Goal: Task Accomplishment & Management: Manage account settings

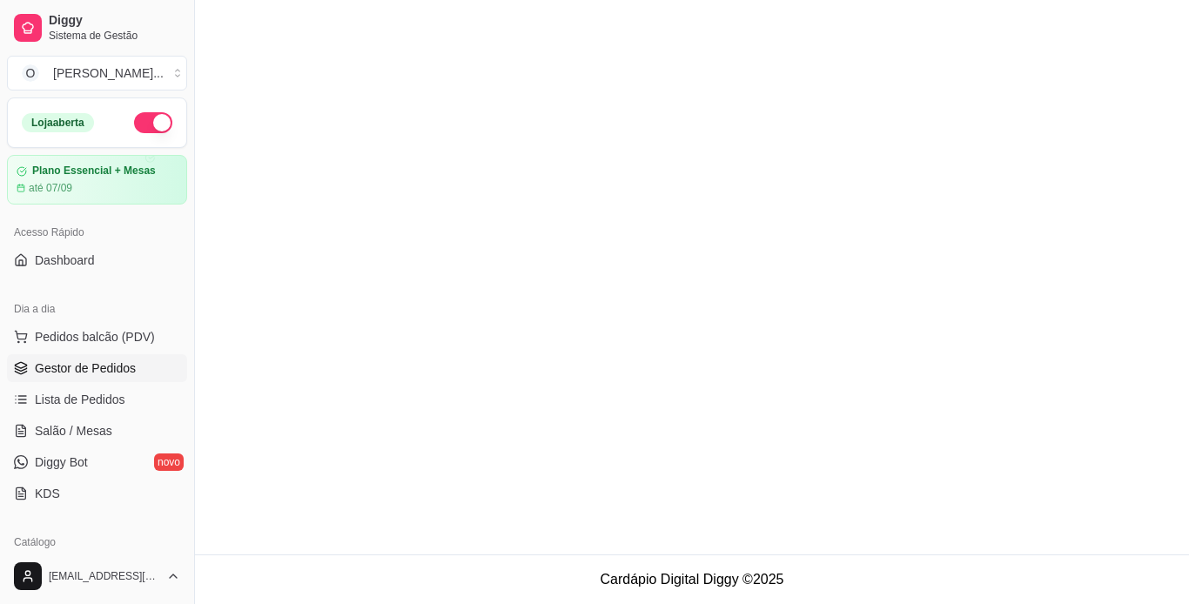
scroll to position [97, 0]
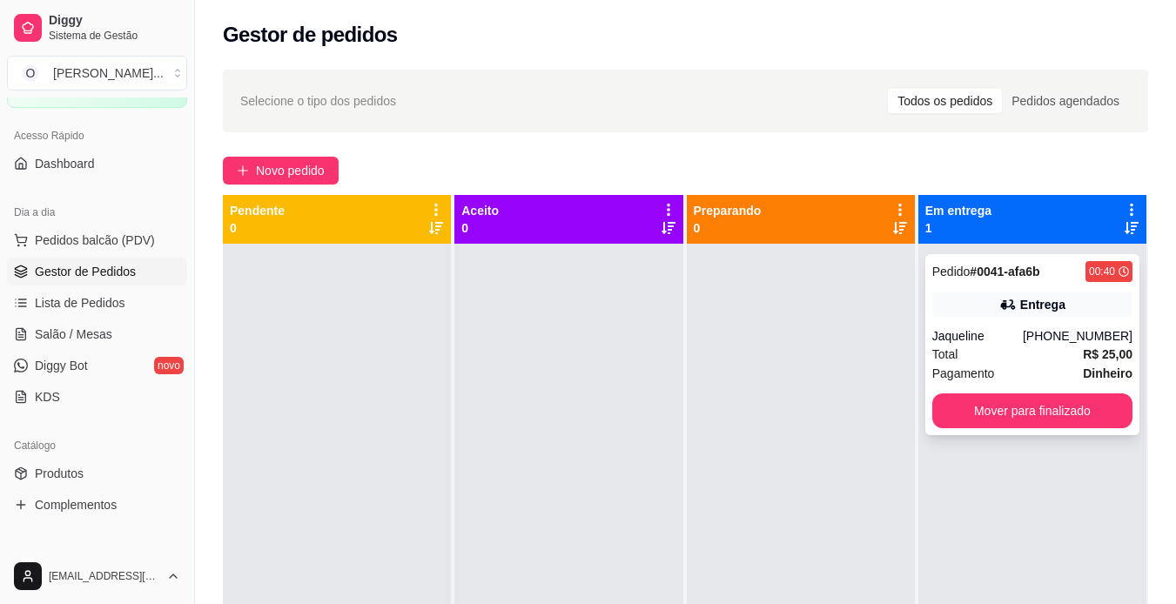
click at [1003, 342] on div "Jaqueline" at bounding box center [977, 335] width 91 height 17
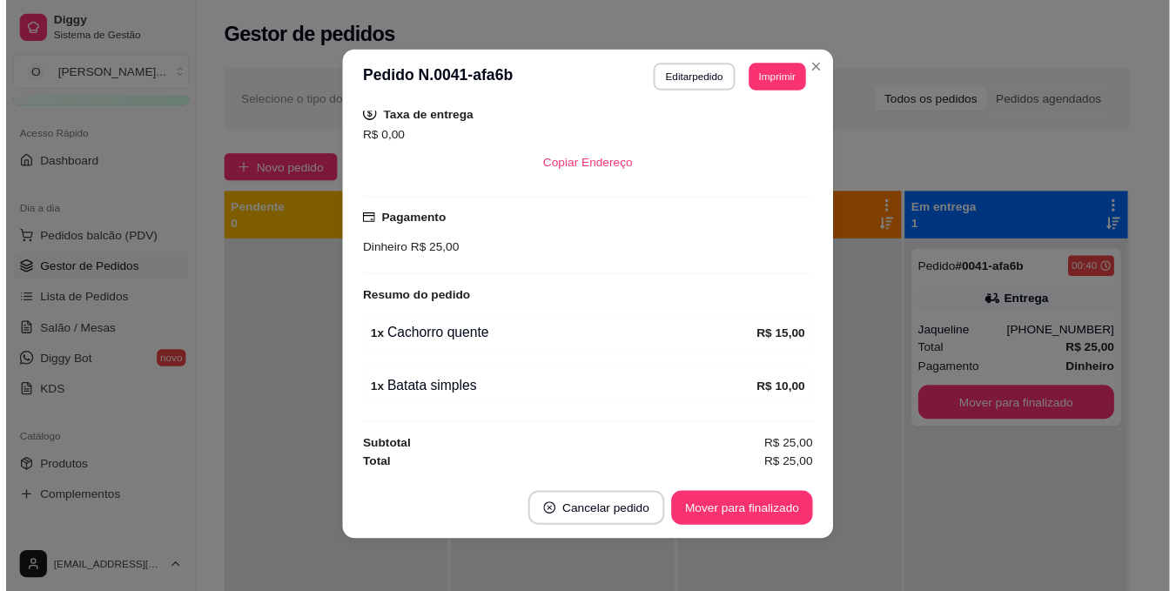
scroll to position [3, 0]
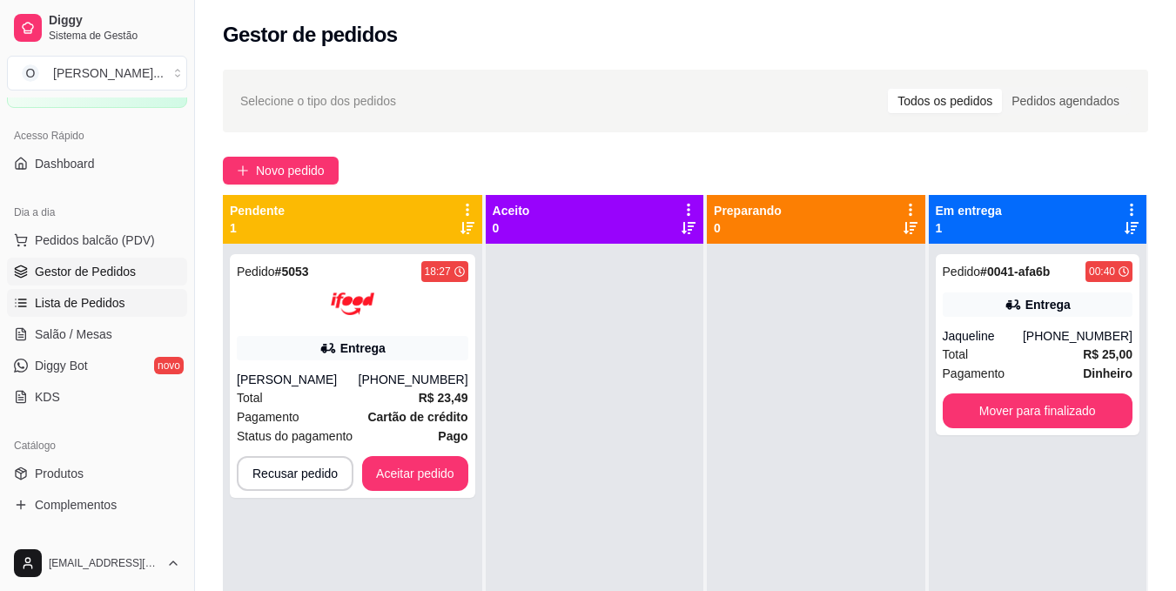
click at [102, 302] on span "Lista de Pedidos" at bounding box center [80, 302] width 91 height 17
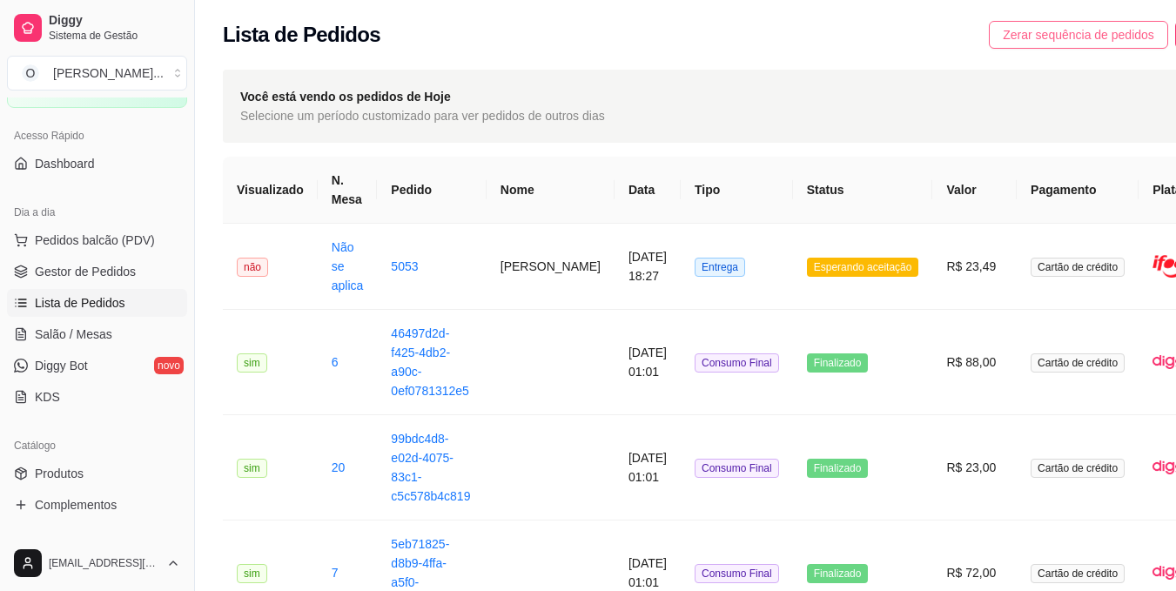
click at [1003, 42] on span "Zerar sequência de pedidos" at bounding box center [1078, 34] width 151 height 19
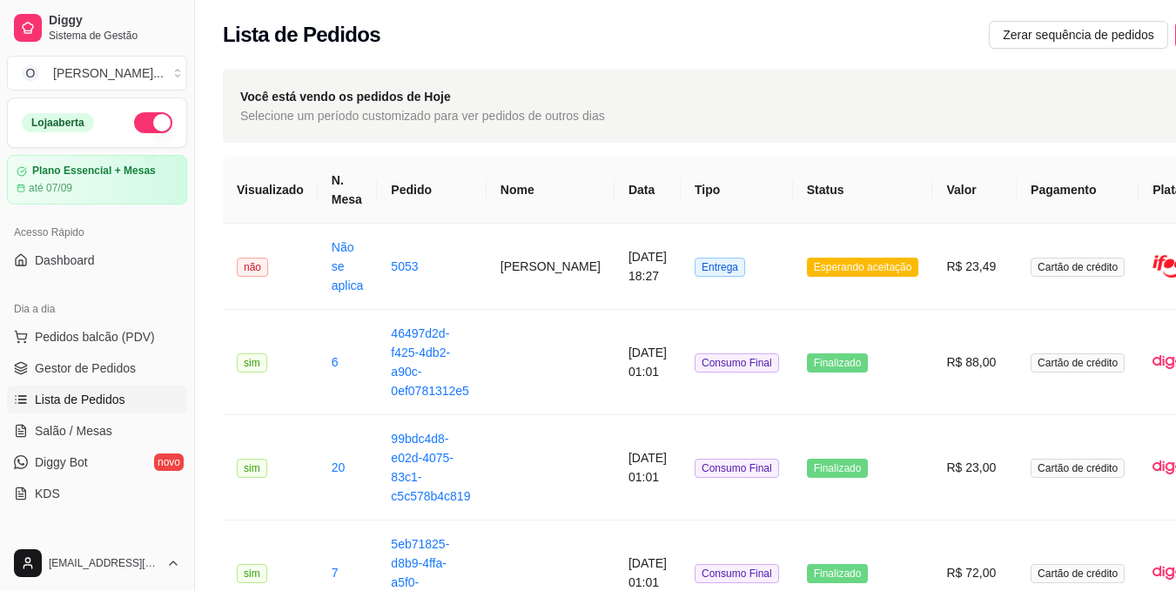
click at [106, 274] on div "Acesso Rápido Dashboard" at bounding box center [97, 247] width 194 height 70
click at [93, 365] on span "Gestor de Pedidos" at bounding box center [85, 367] width 101 height 17
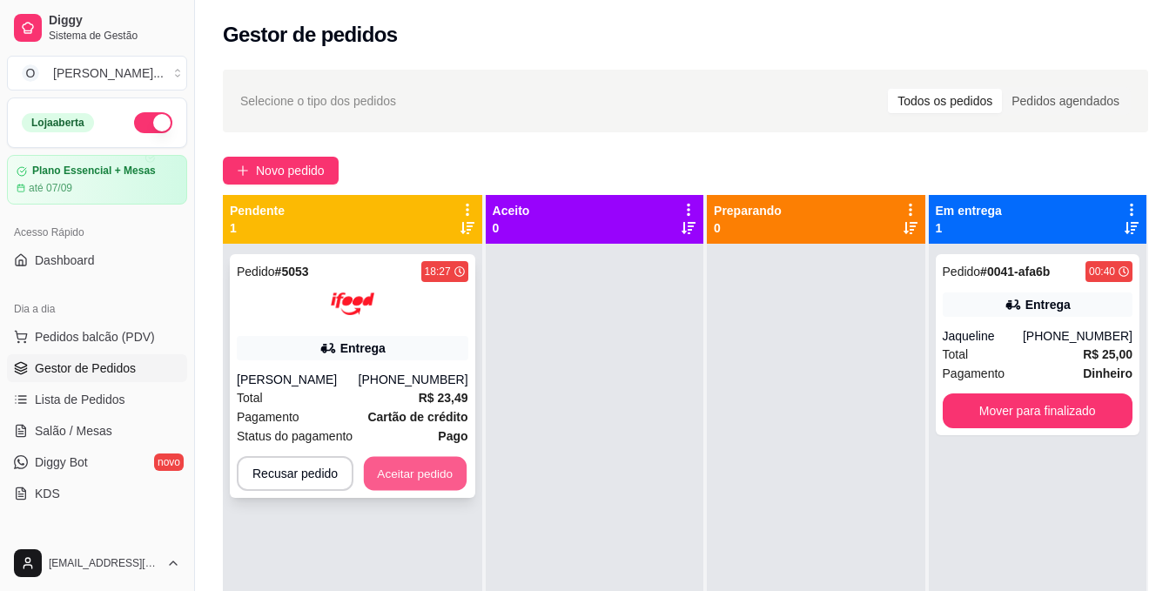
click at [456, 474] on button "Aceitar pedido" at bounding box center [415, 474] width 103 height 34
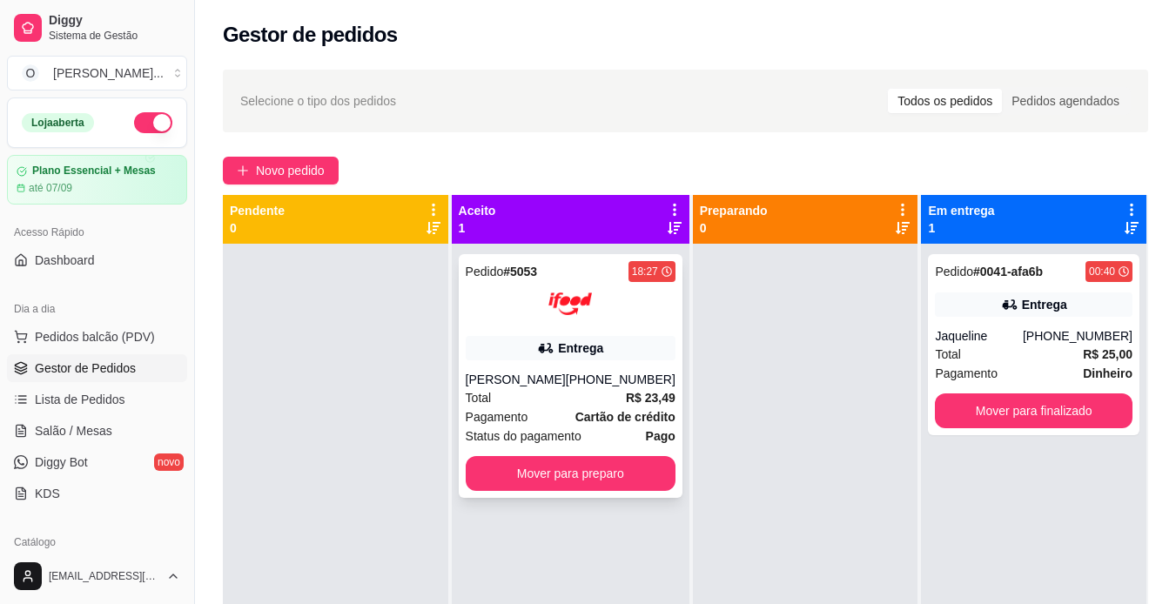
click at [577, 366] on div "Pedido # 5053 18:27 Entrega [PERSON_NAME] [PHONE_NUMBER] Total R$ 23,49 Pagamen…" at bounding box center [571, 376] width 224 height 244
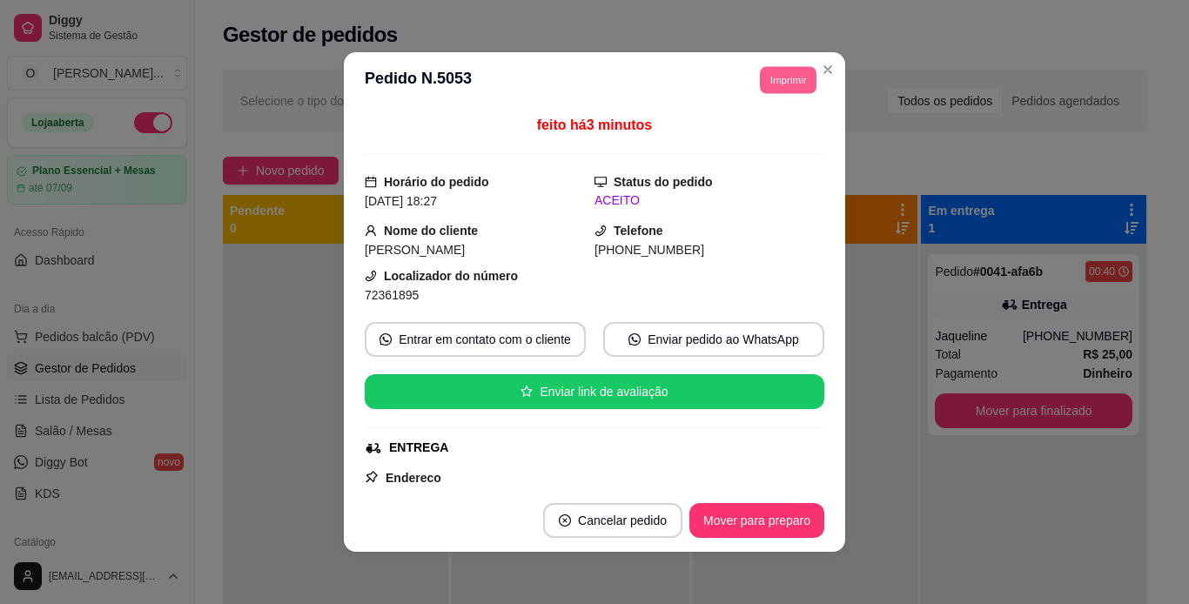
click at [787, 72] on button "Imprimir" at bounding box center [788, 79] width 57 height 27
click at [774, 137] on button "IMPRESSORA" at bounding box center [749, 140] width 122 height 27
click at [781, 515] on button "Mover para preparo" at bounding box center [756, 521] width 131 height 34
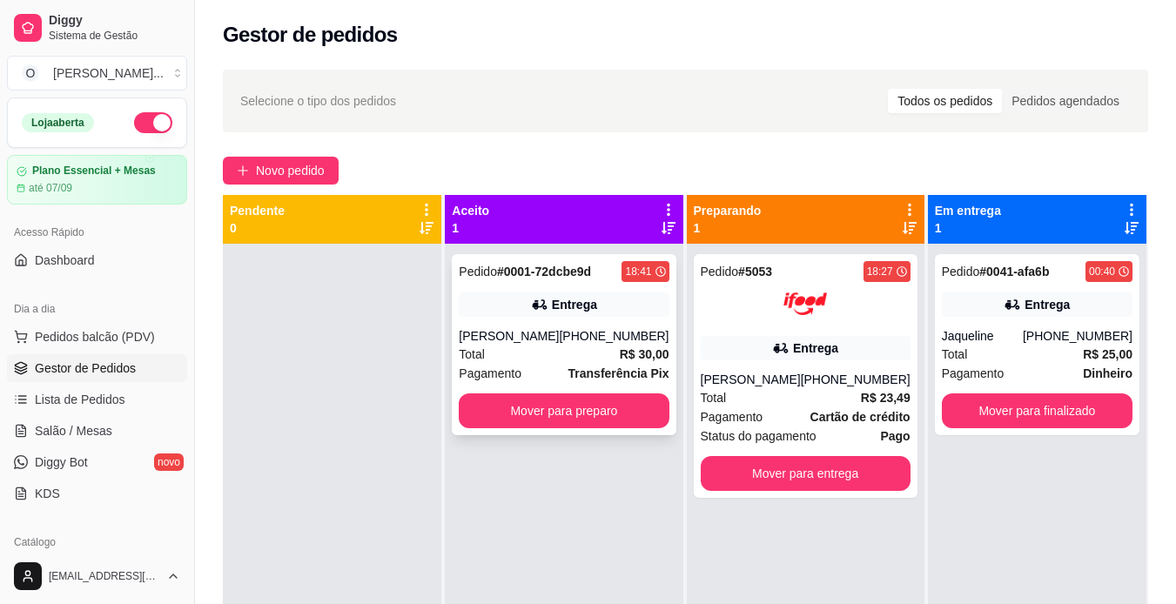
click at [559, 359] on div "Total R$ 30,00" at bounding box center [564, 354] width 210 height 19
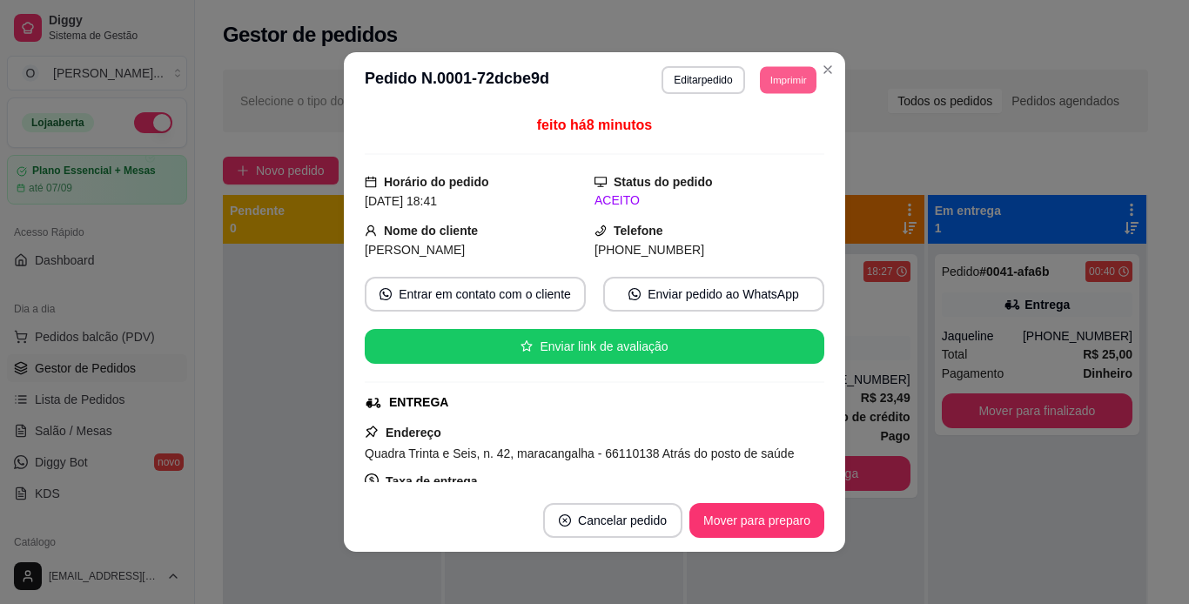
click at [767, 79] on button "Imprimir" at bounding box center [788, 79] width 57 height 27
click at [762, 141] on button "IMPRESSORA" at bounding box center [749, 140] width 122 height 27
click at [799, 518] on button "Mover para preparo" at bounding box center [756, 521] width 131 height 34
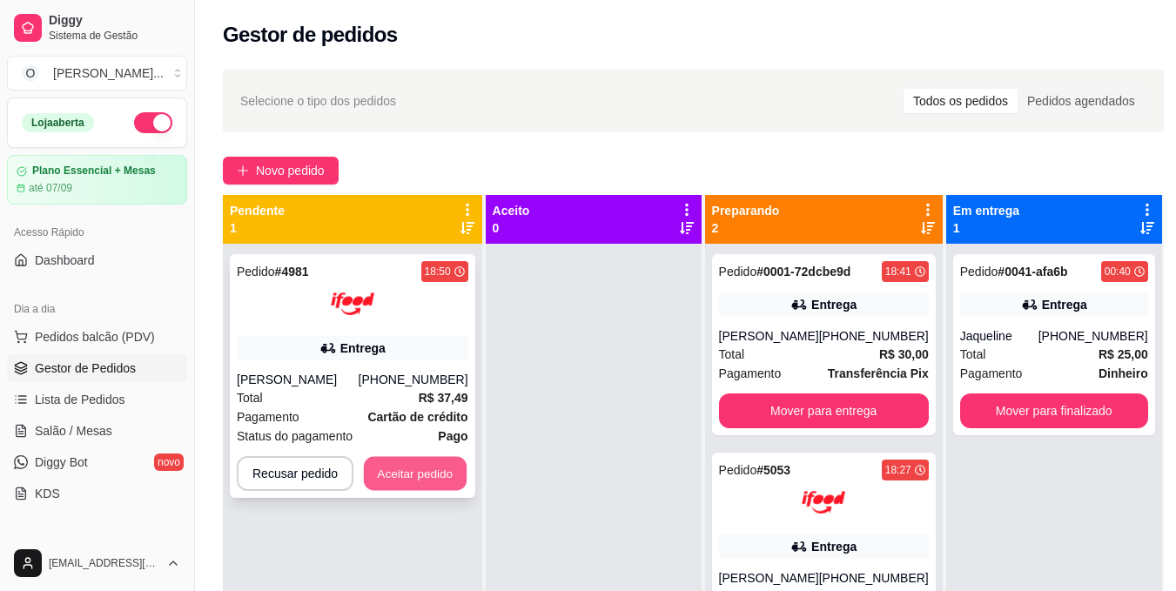
click at [423, 468] on button "Aceitar pedido" at bounding box center [415, 474] width 103 height 34
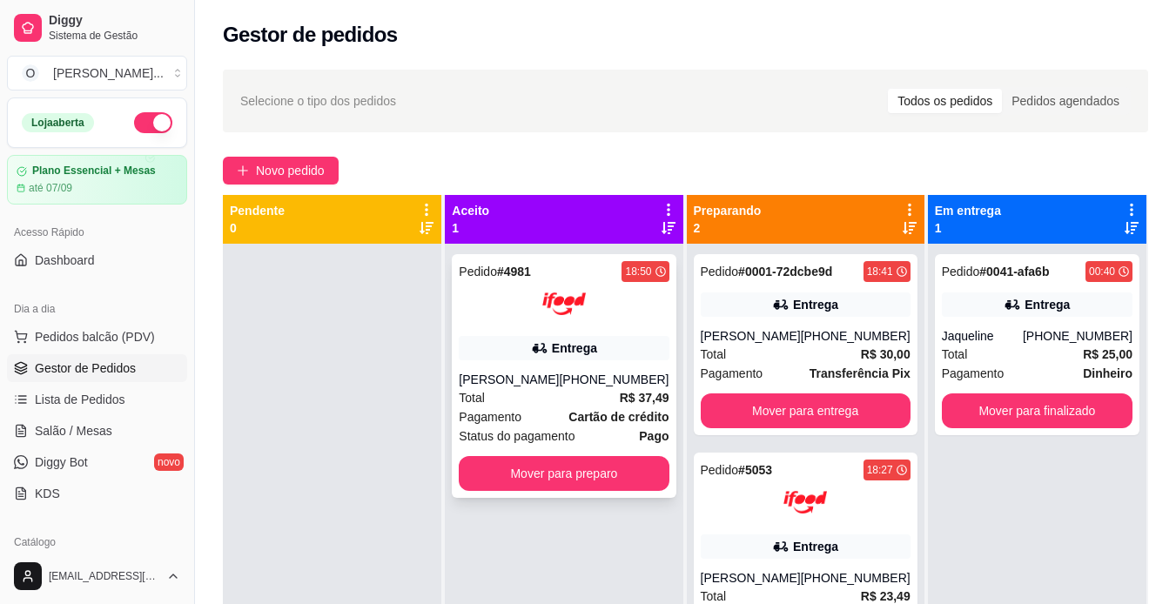
click at [583, 367] on div "Pedido # 4981 18:50 Entrega Lais Nogueira [PHONE_NUMBER] Total R$ 37,49 Pagamen…" at bounding box center [564, 376] width 224 height 244
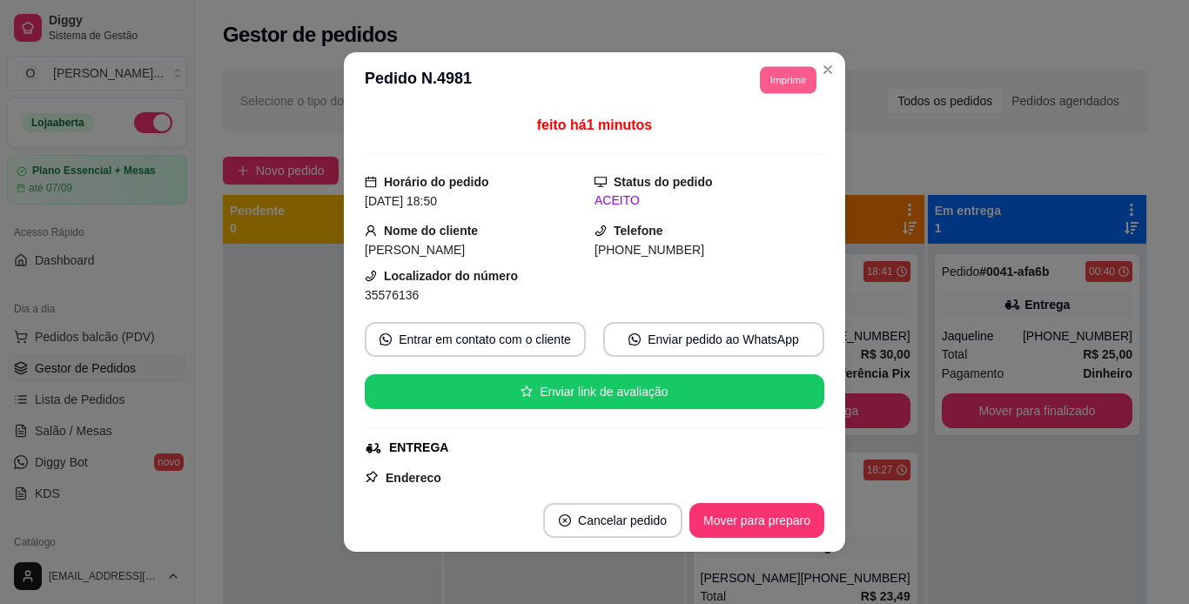
click at [792, 77] on button "Imprimir" at bounding box center [788, 79] width 57 height 27
click at [757, 144] on button "IMPRESSORA" at bounding box center [749, 140] width 122 height 27
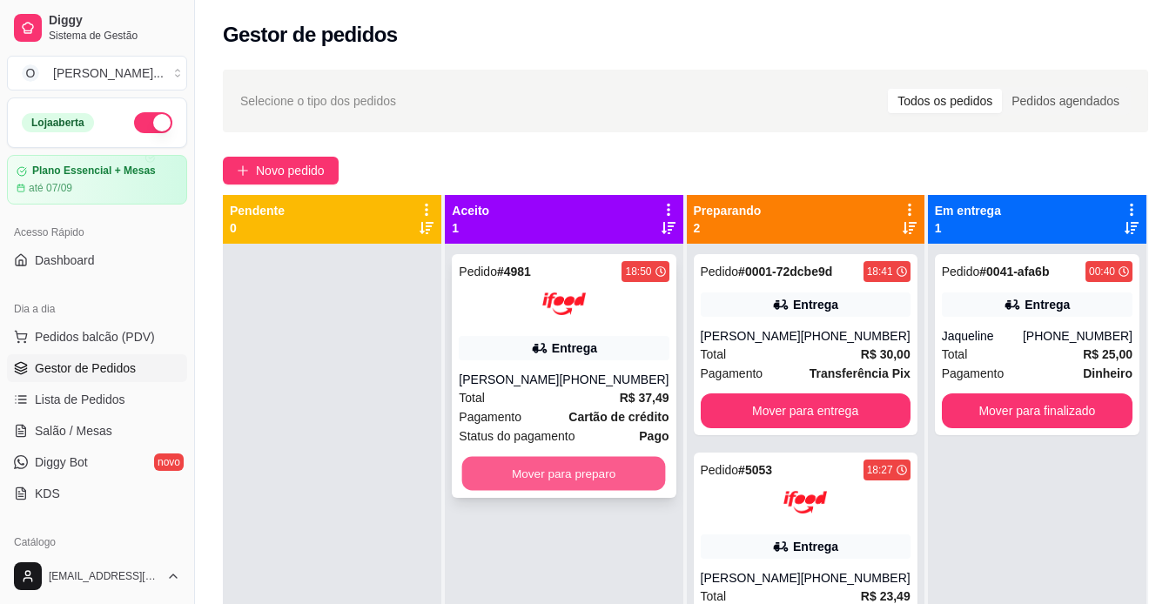
click at [612, 488] on button "Mover para preparo" at bounding box center [564, 474] width 204 height 34
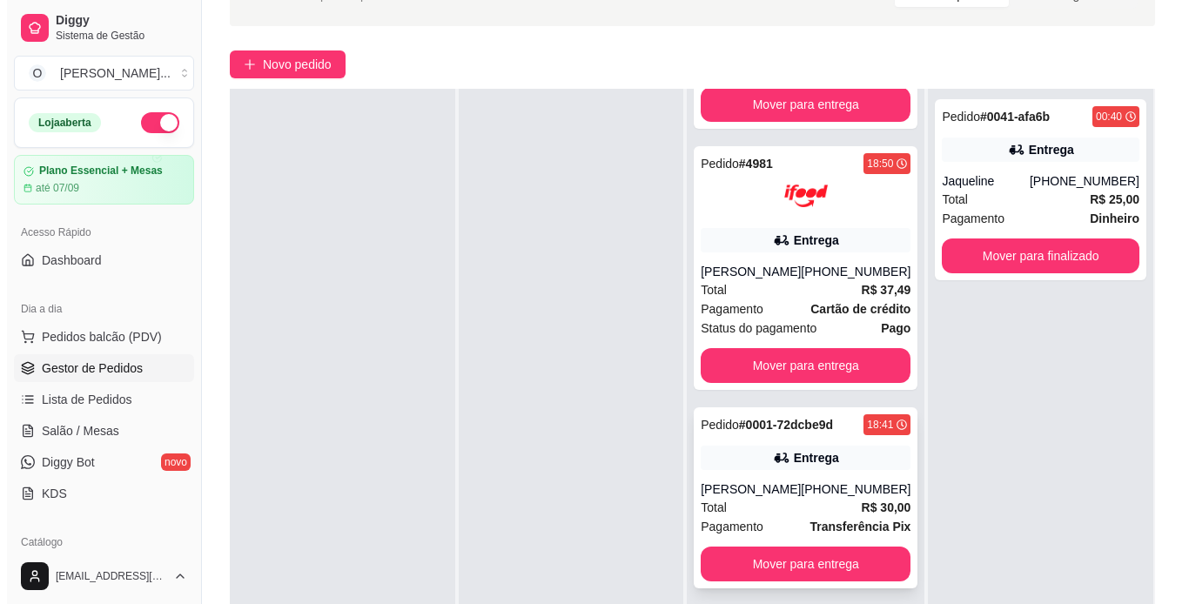
scroll to position [350, 0]
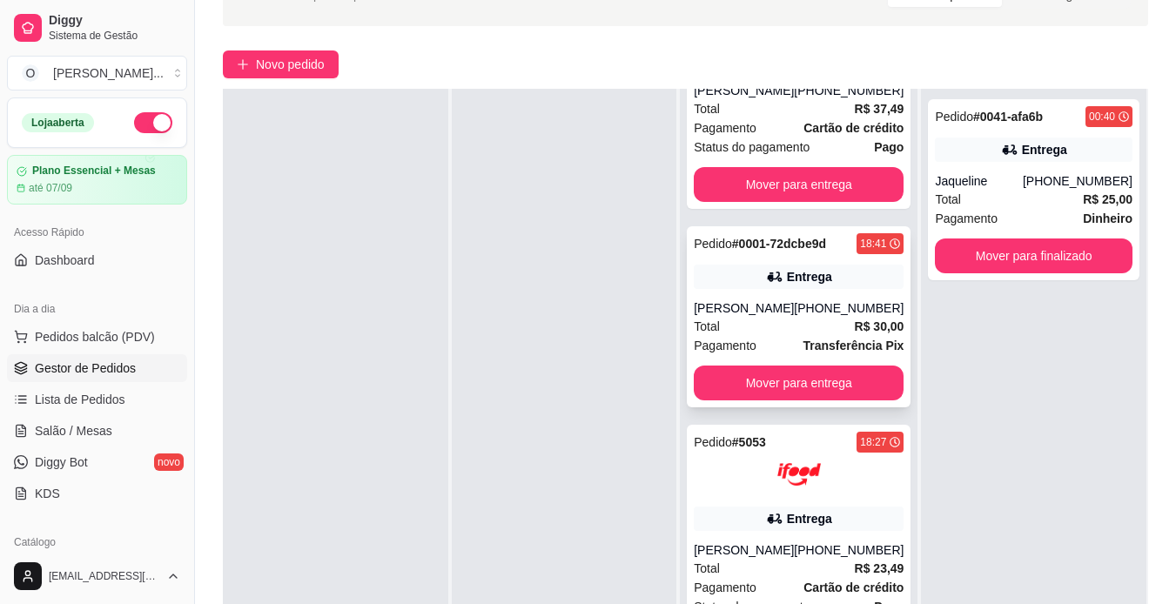
click at [778, 453] on img at bounding box center [799, 475] width 44 height 44
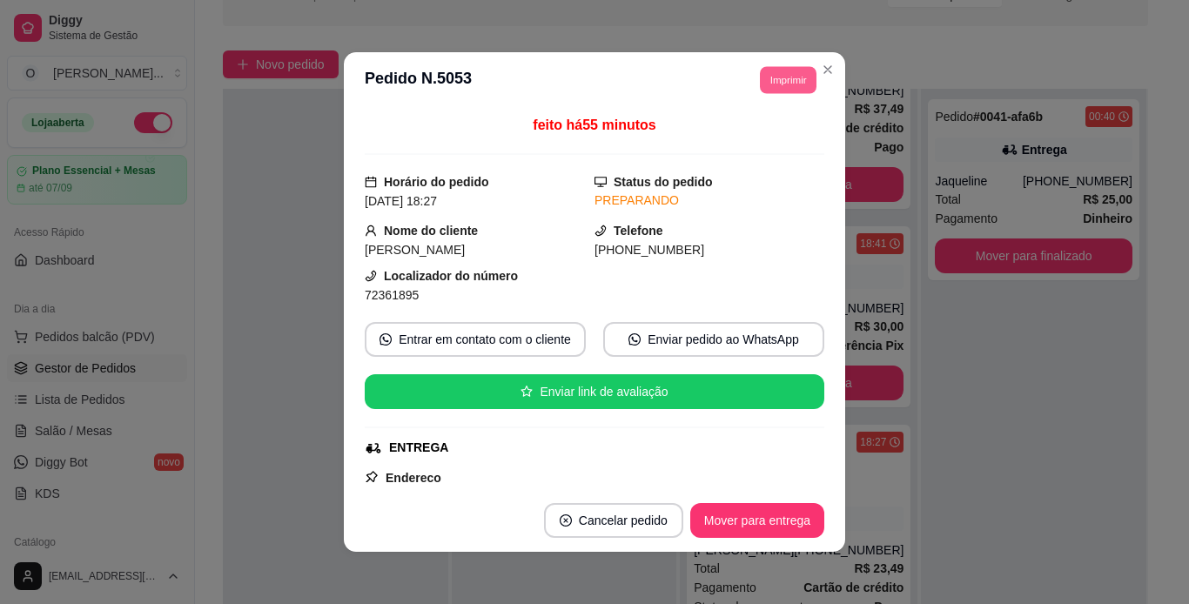
click at [760, 89] on button "Imprimir" at bounding box center [788, 79] width 57 height 27
click at [748, 136] on button "IMPRESSORA" at bounding box center [749, 140] width 122 height 27
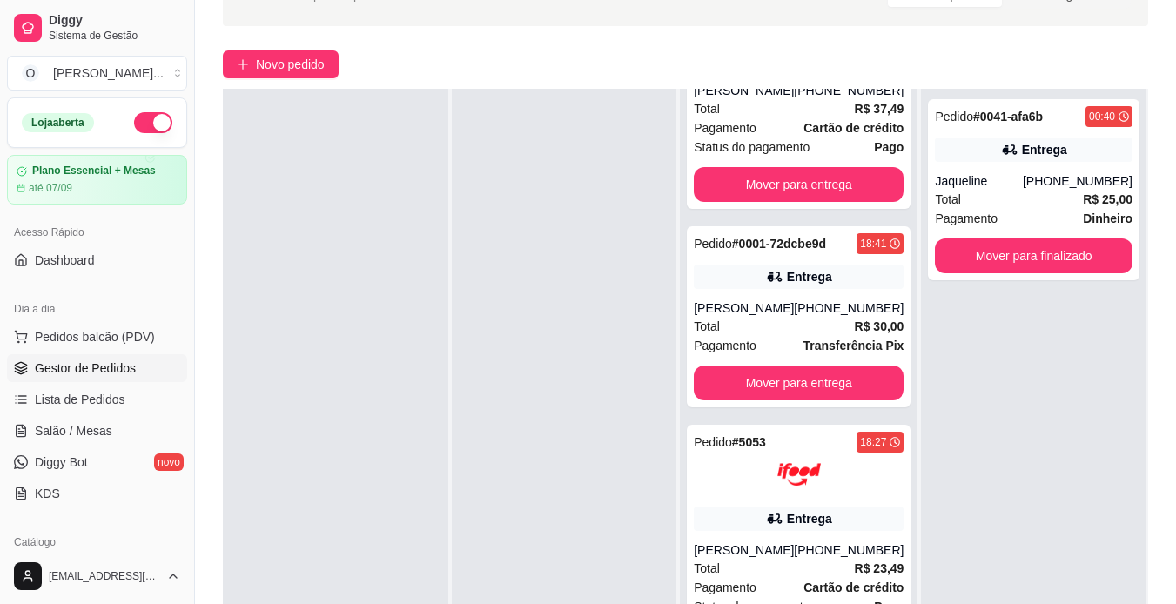
click at [368, 499] on div at bounding box center [335, 391] width 225 height 604
click at [583, 375] on div at bounding box center [564, 391] width 225 height 604
click at [722, 468] on div at bounding box center [799, 475] width 210 height 44
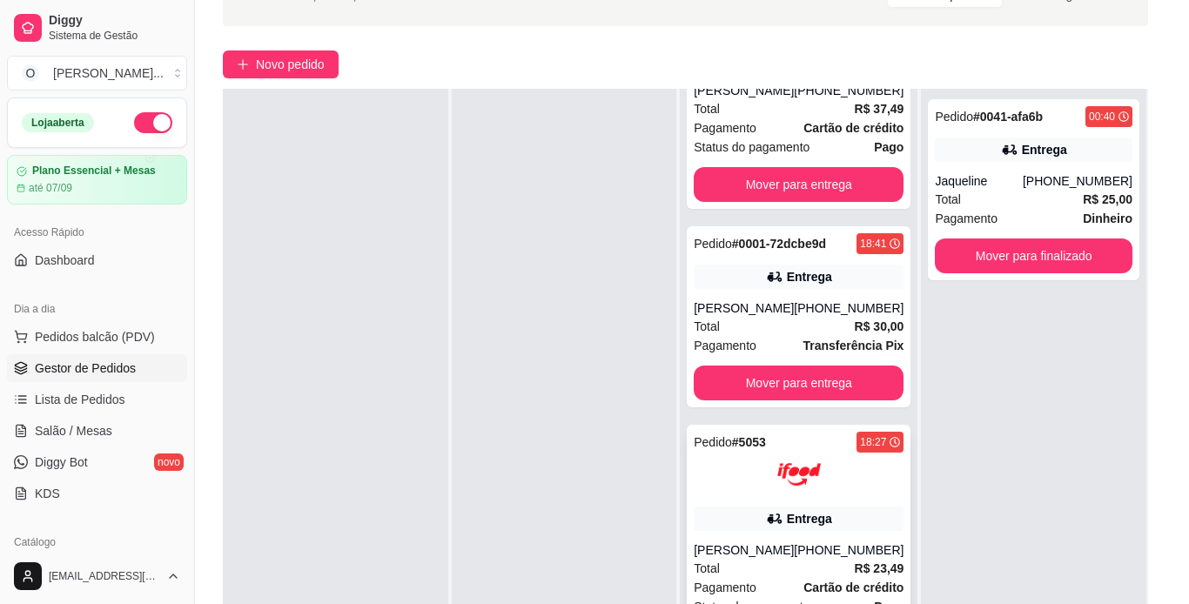
scroll to position [72, 0]
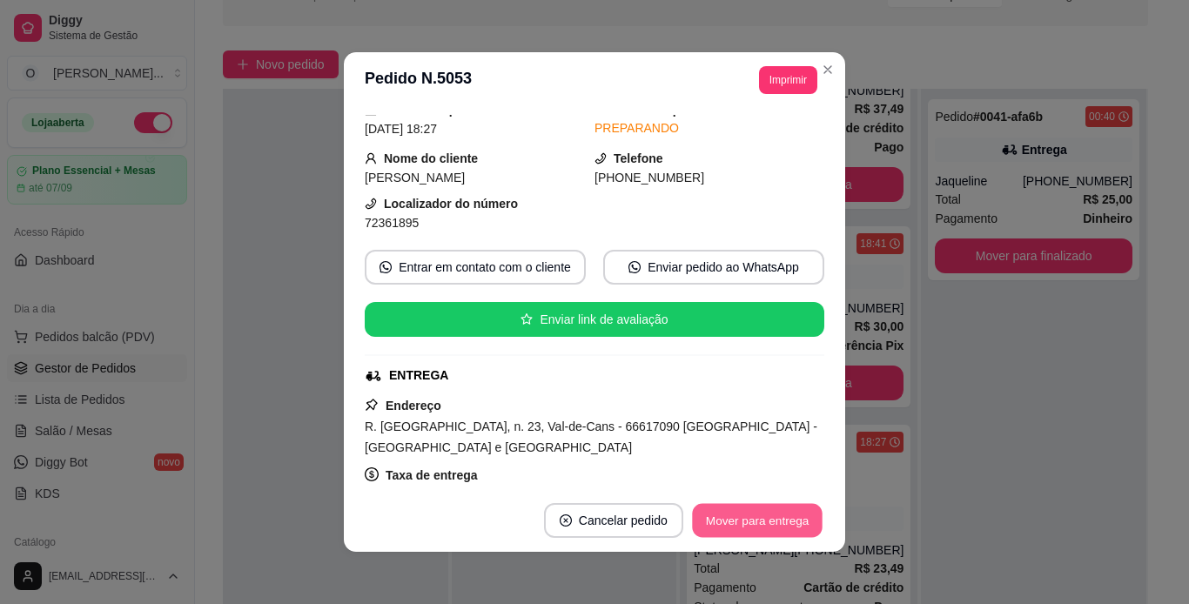
click at [736, 528] on button "Mover para entrega" at bounding box center [757, 521] width 131 height 34
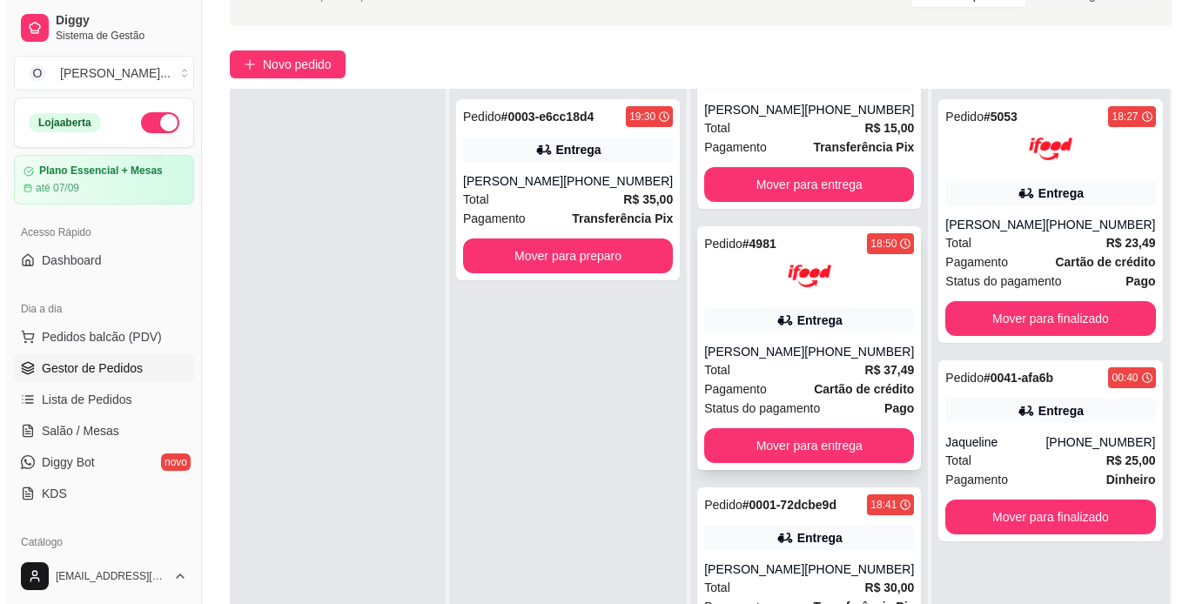
scroll to position [265, 0]
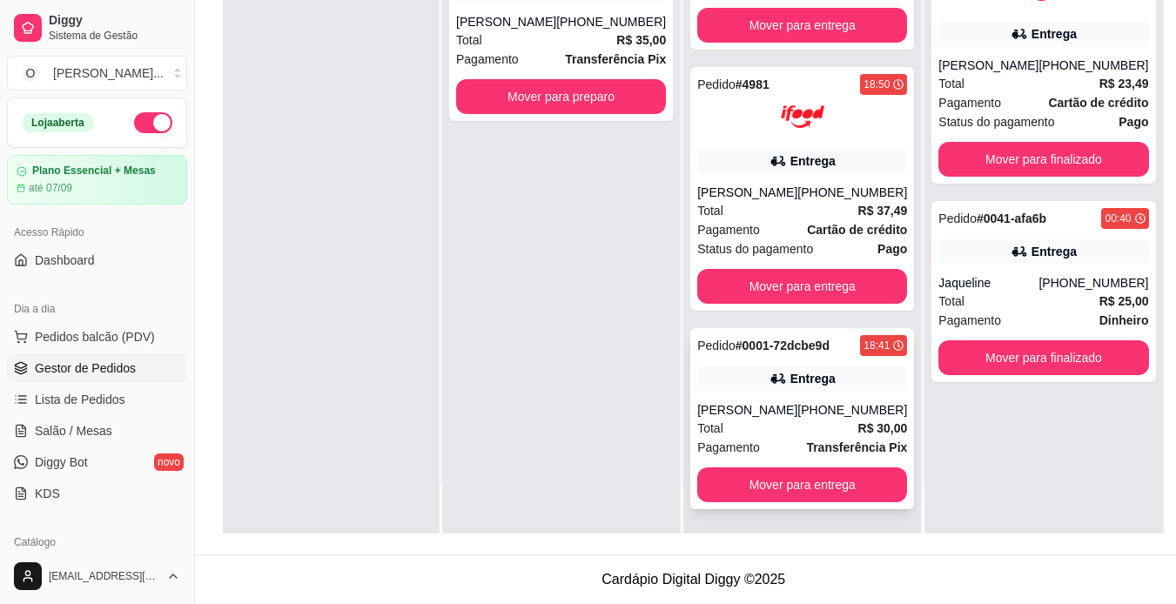
click at [773, 404] on div "[PERSON_NAME]" at bounding box center [747, 409] width 100 height 17
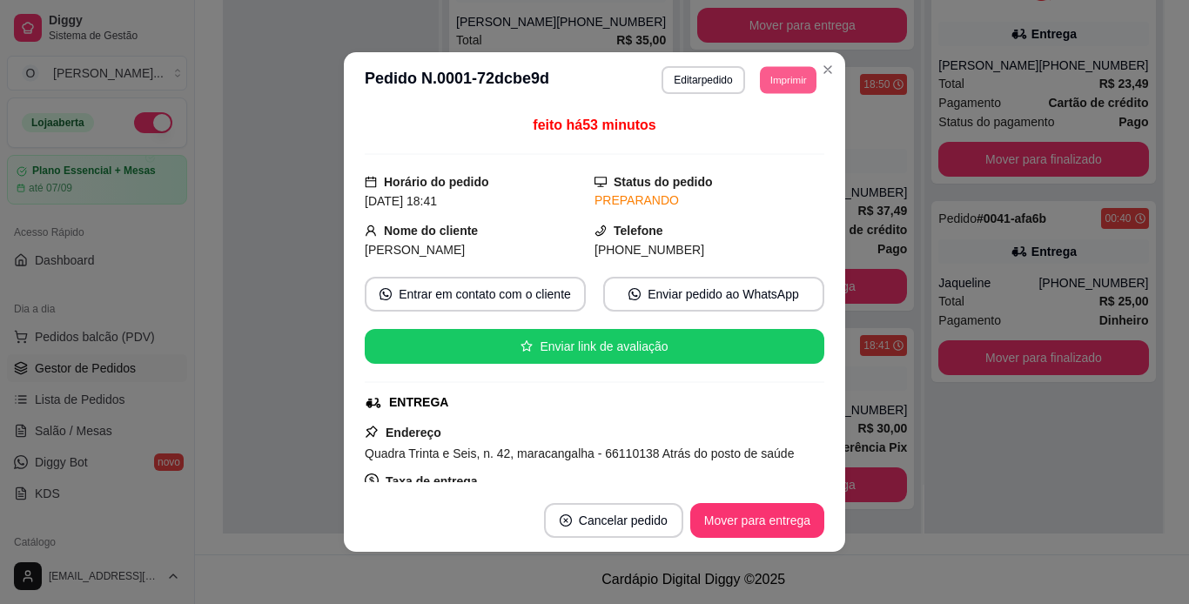
click at [760, 89] on button "Imprimir" at bounding box center [788, 79] width 57 height 27
click at [747, 138] on button "IMPRESSORA" at bounding box center [749, 140] width 122 height 27
click at [748, 519] on button "Mover para entrega" at bounding box center [757, 521] width 131 height 34
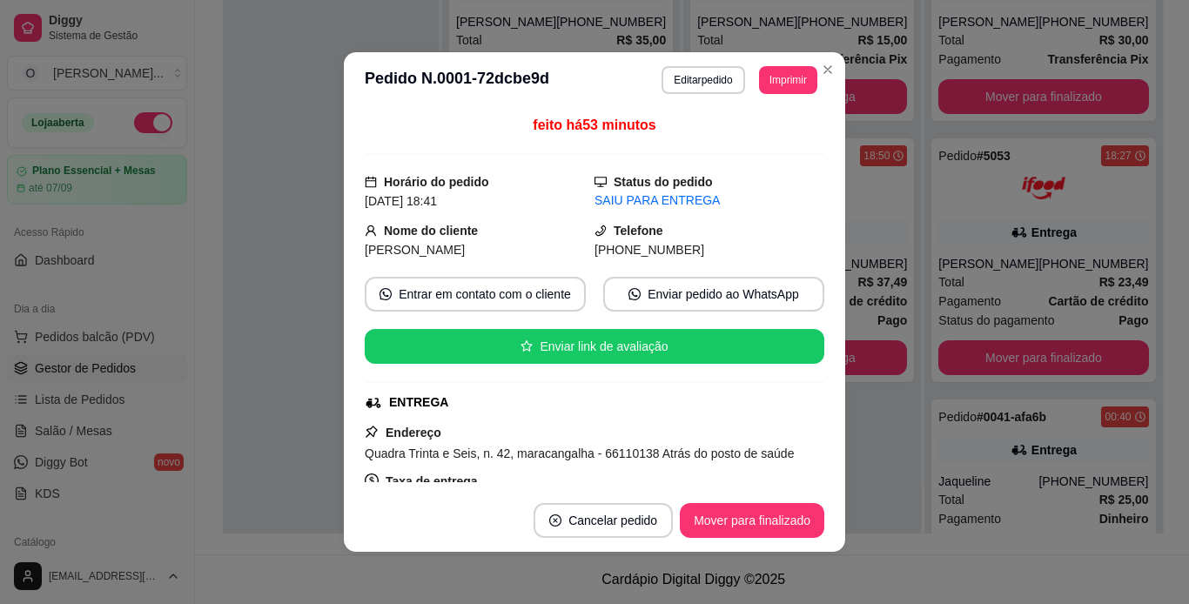
scroll to position [0, 0]
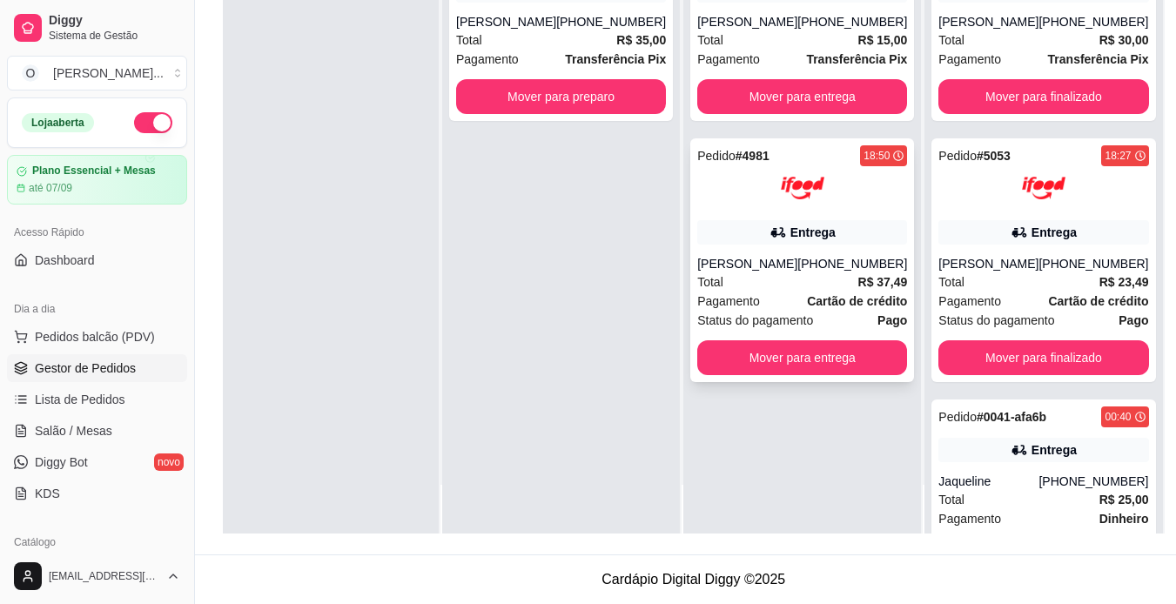
click at [785, 283] on div "Total R$ 37,49" at bounding box center [802, 281] width 210 height 19
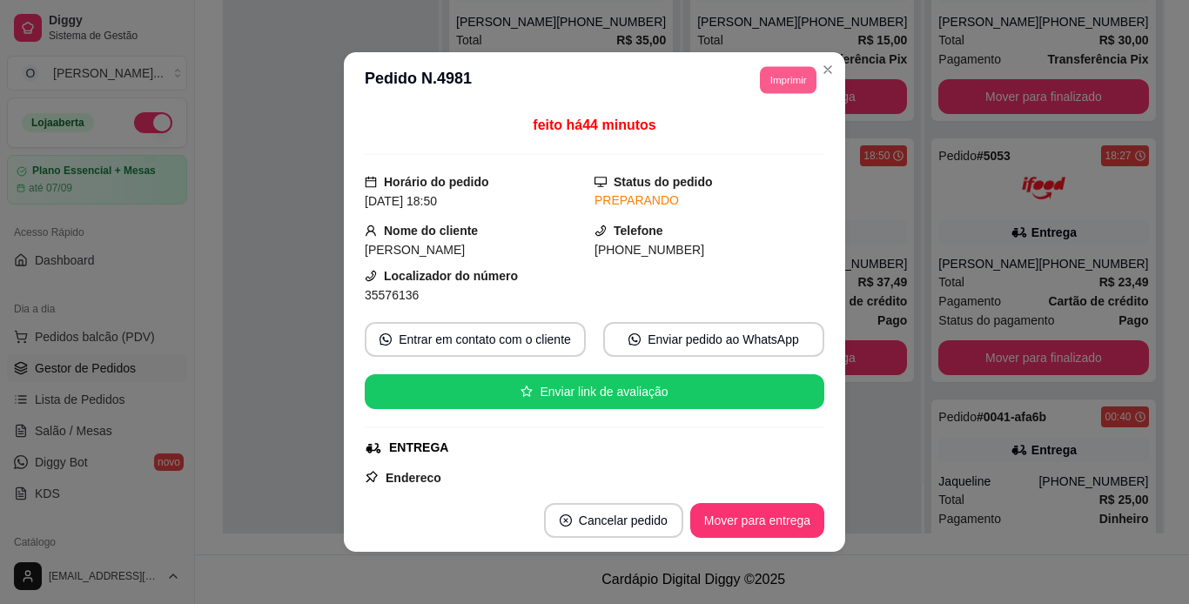
click at [784, 80] on button "Imprimir" at bounding box center [788, 79] width 57 height 27
click at [764, 131] on button "IMPRESSORA" at bounding box center [749, 141] width 126 height 28
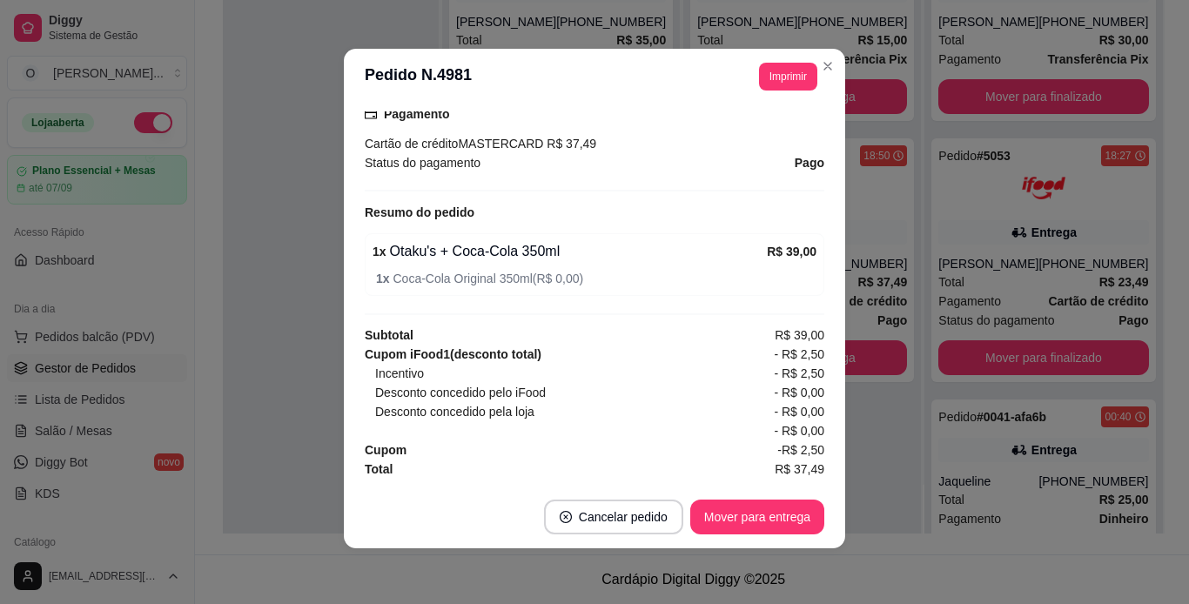
scroll to position [3, 0]
click at [714, 521] on button "Mover para entrega" at bounding box center [757, 518] width 131 height 34
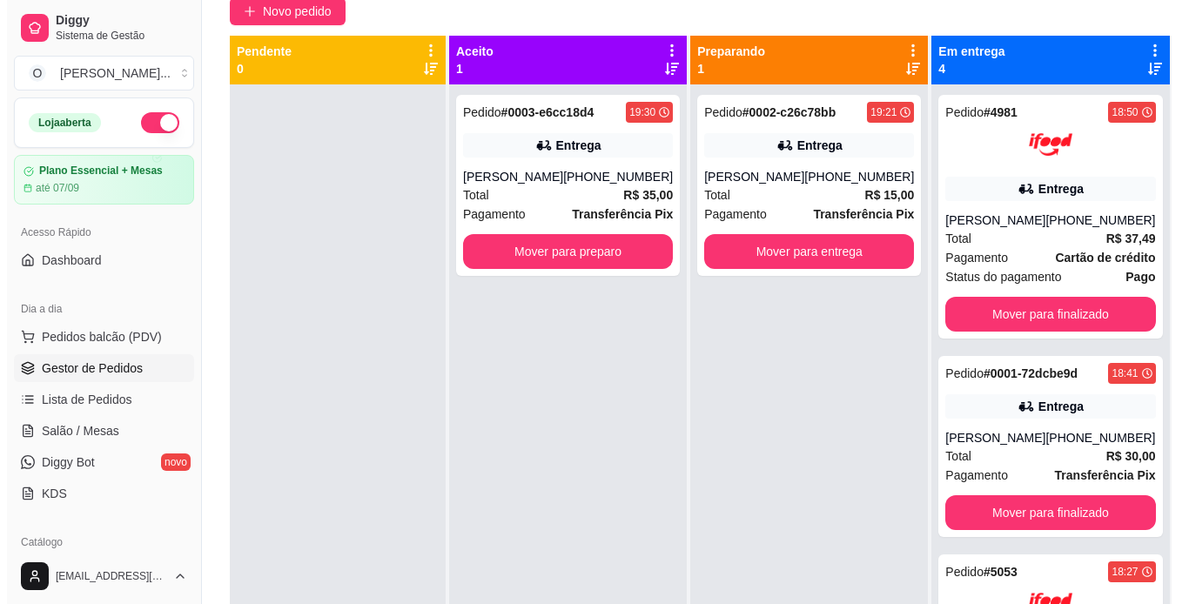
scroll to position [158, 0]
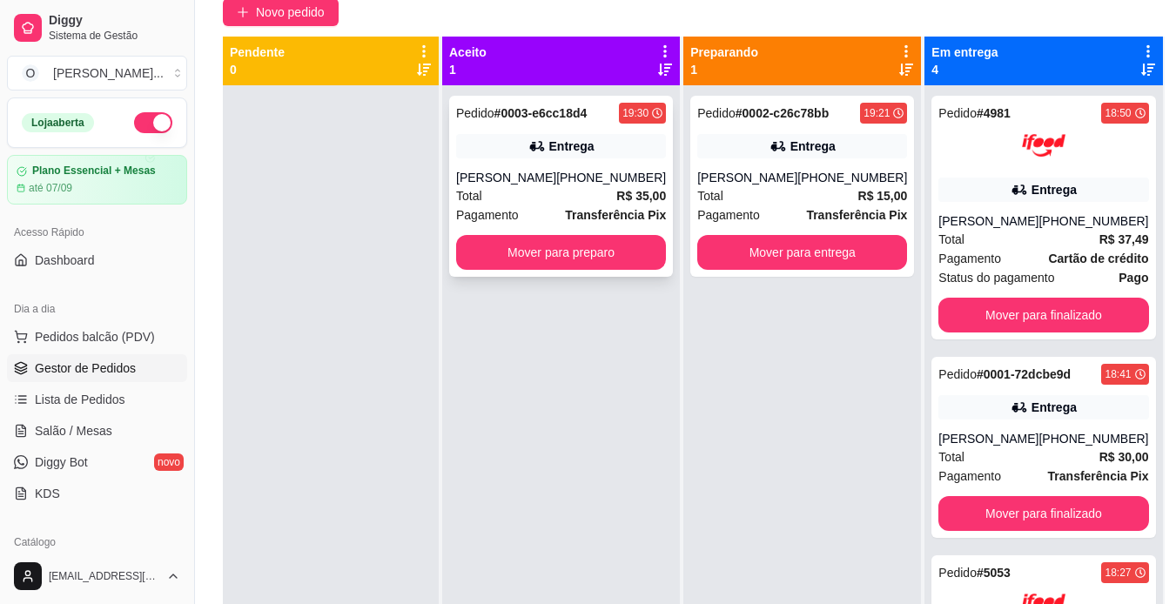
click at [567, 196] on div "Total R$ 35,00" at bounding box center [561, 195] width 210 height 19
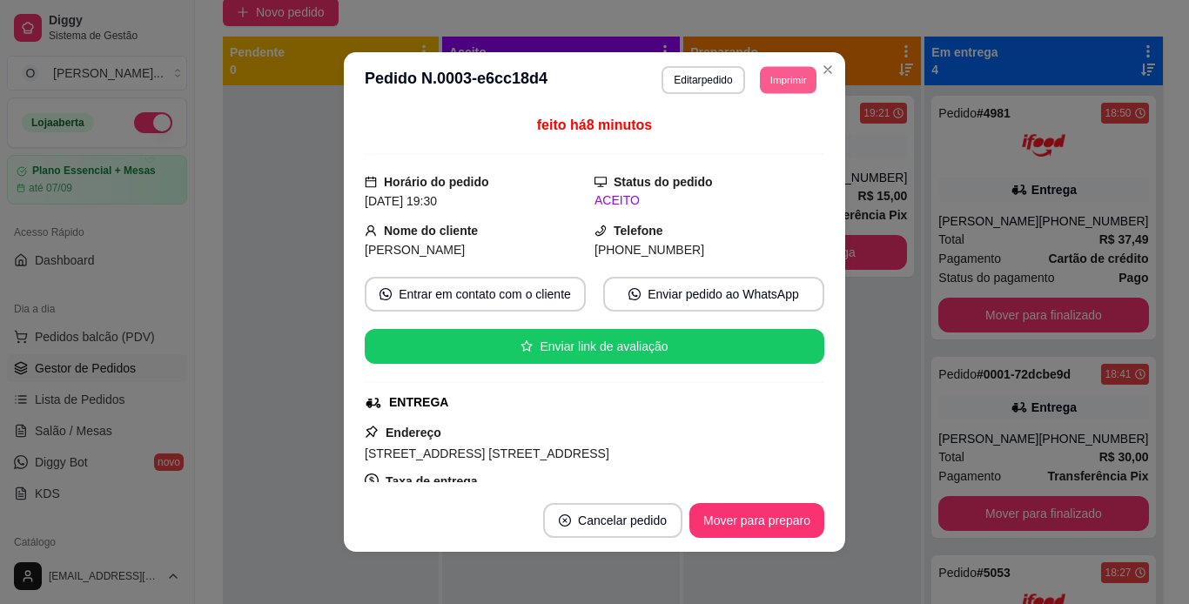
click at [776, 76] on button "Imprimir" at bounding box center [788, 79] width 57 height 27
click at [756, 134] on button "IMPRESSORA" at bounding box center [749, 140] width 122 height 27
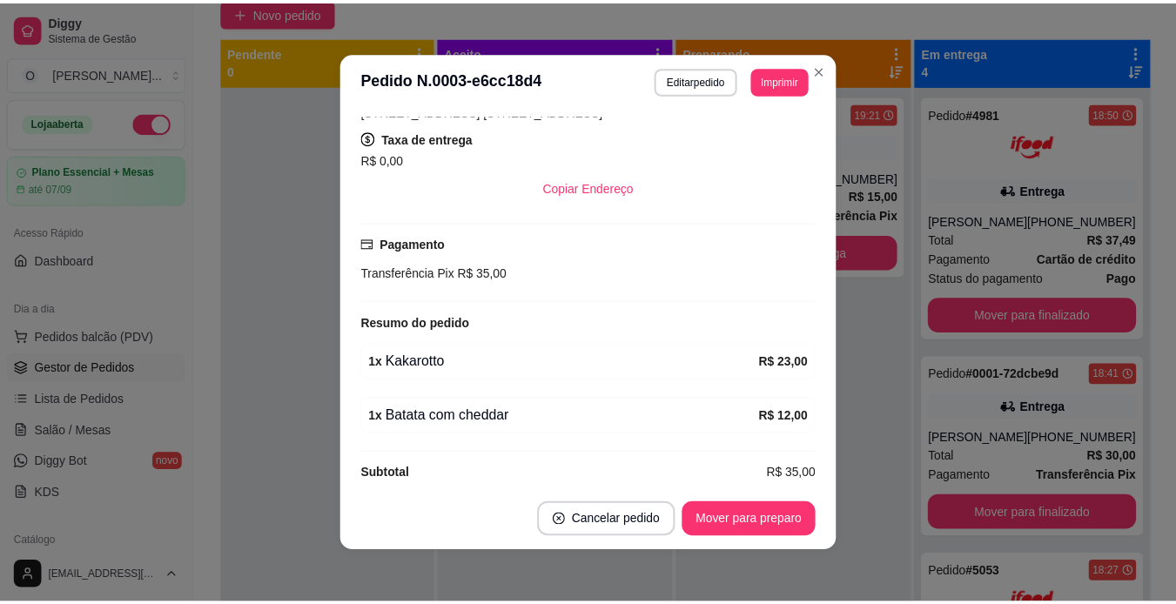
scroll to position [353, 0]
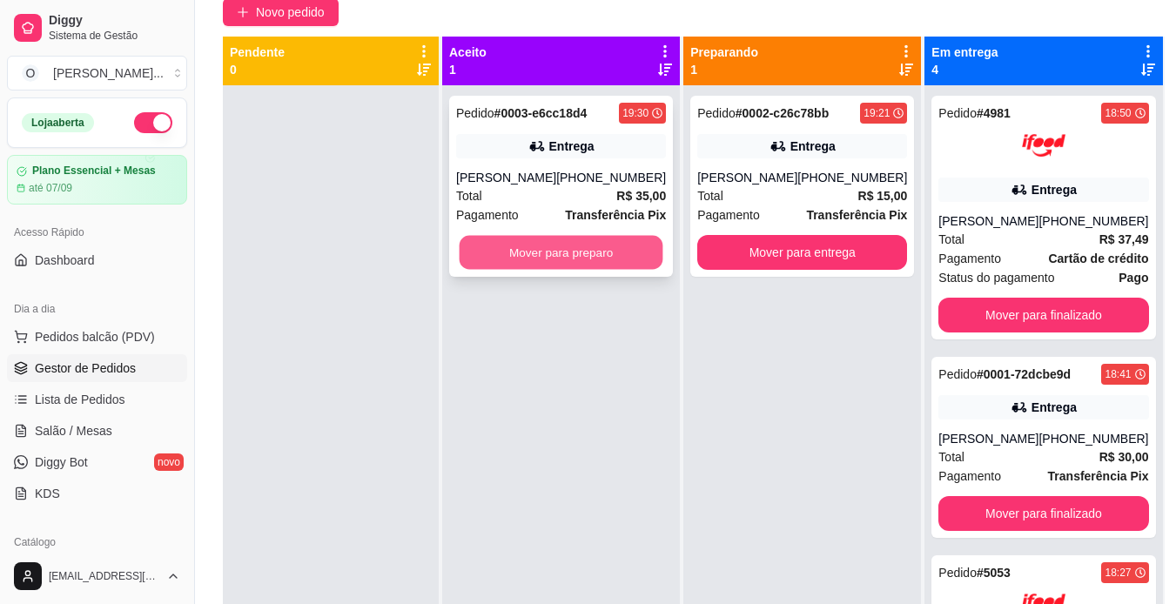
click at [595, 259] on button "Mover para preparo" at bounding box center [562, 253] width 204 height 34
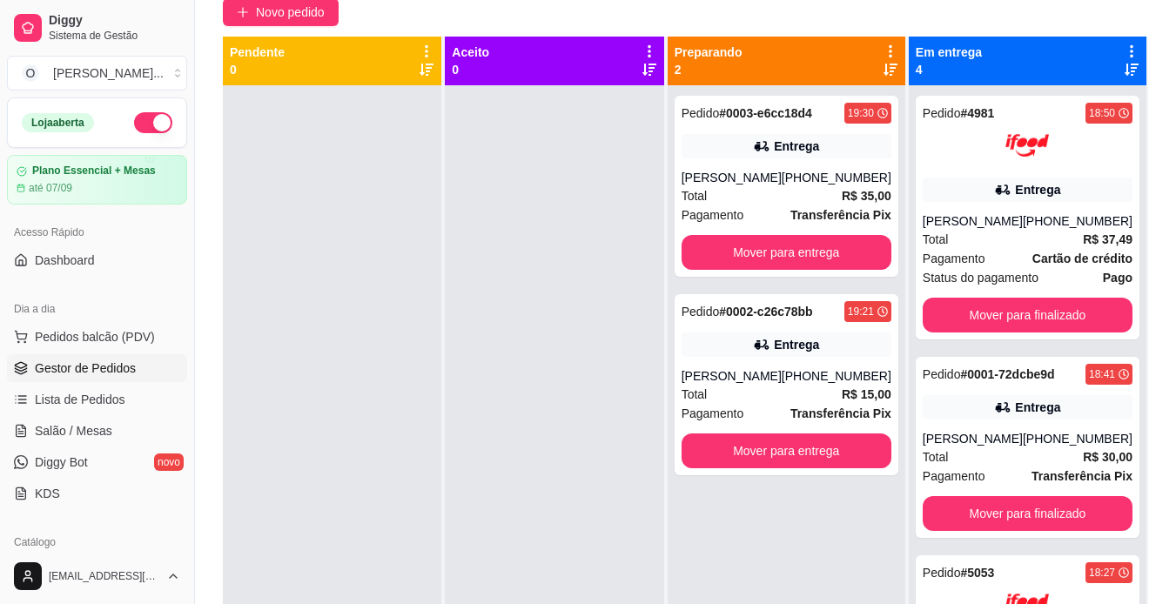
click at [606, 507] on div at bounding box center [554, 387] width 218 height 604
click at [1041, 177] on div "Pedido # 4981 18:50 Entrega Lais Nogueira [PHONE_NUMBER] Total R$ 37,49 Pagamen…" at bounding box center [1028, 218] width 224 height 244
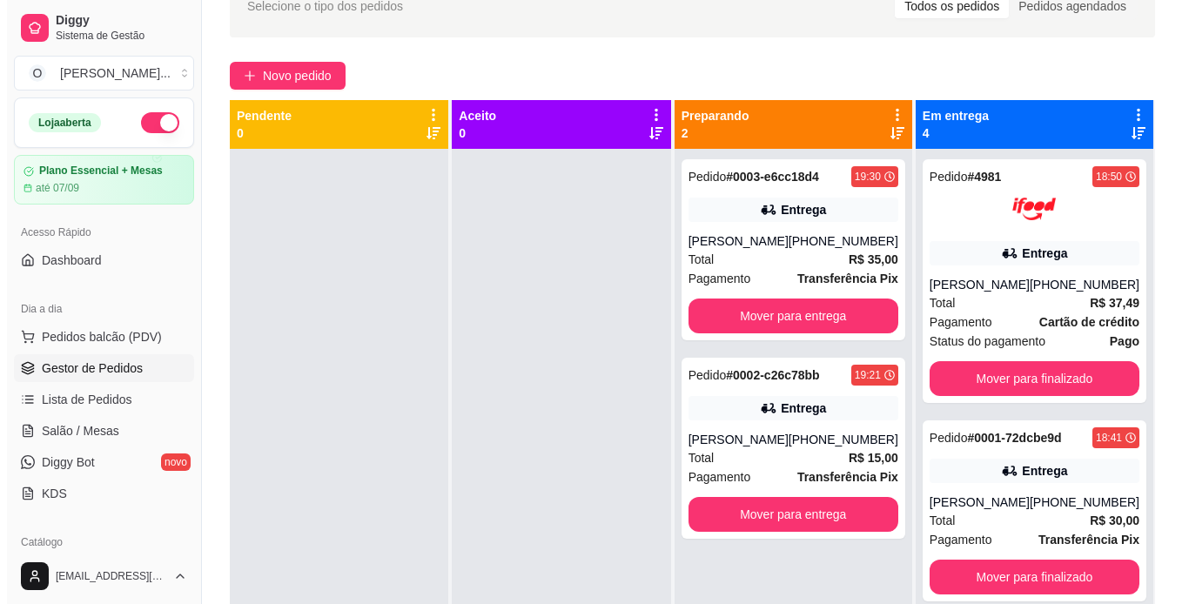
scroll to position [54, 0]
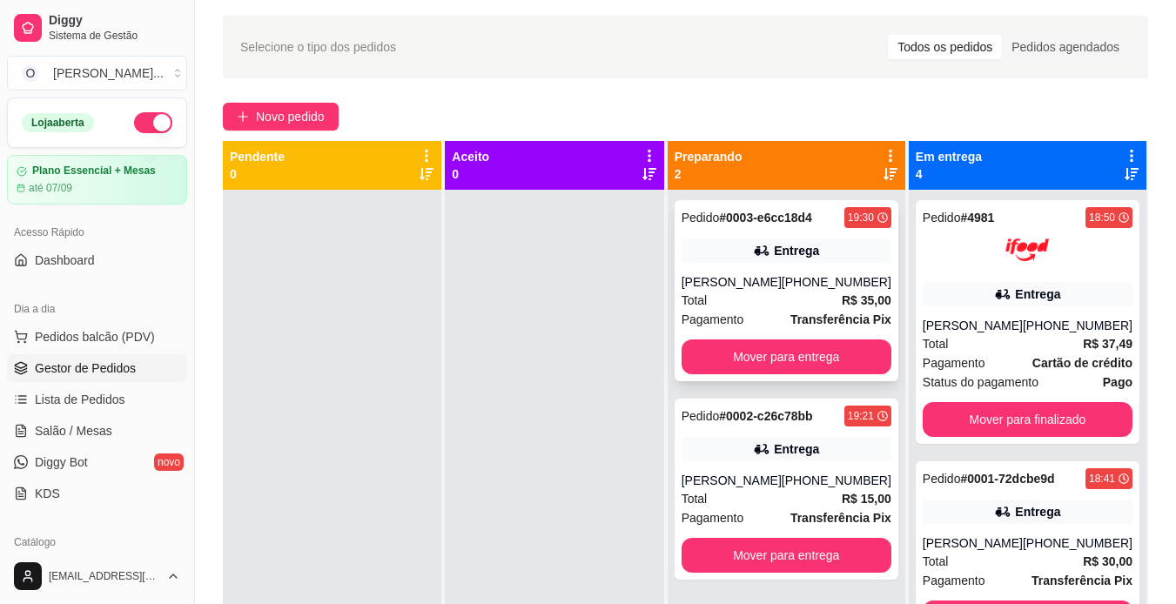
click at [811, 268] on div "Pedido # 0003-e6cc18d4 19:30 Entrega Lailson [PHONE_NUMBER] Total R$ 35,00 Paga…" at bounding box center [787, 290] width 224 height 181
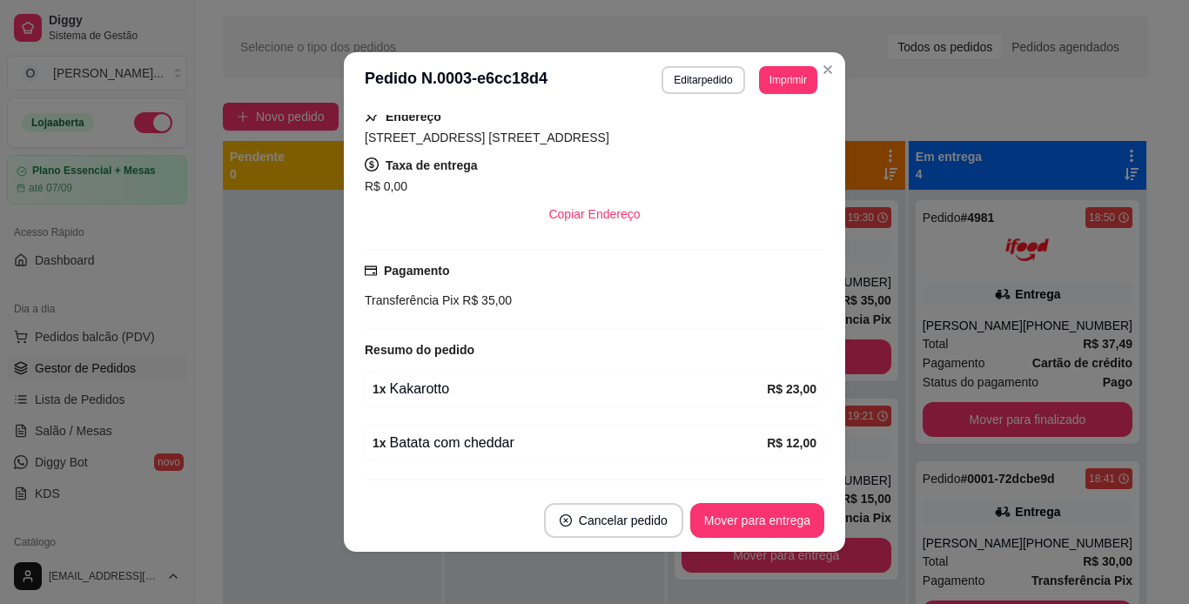
scroll to position [326, 0]
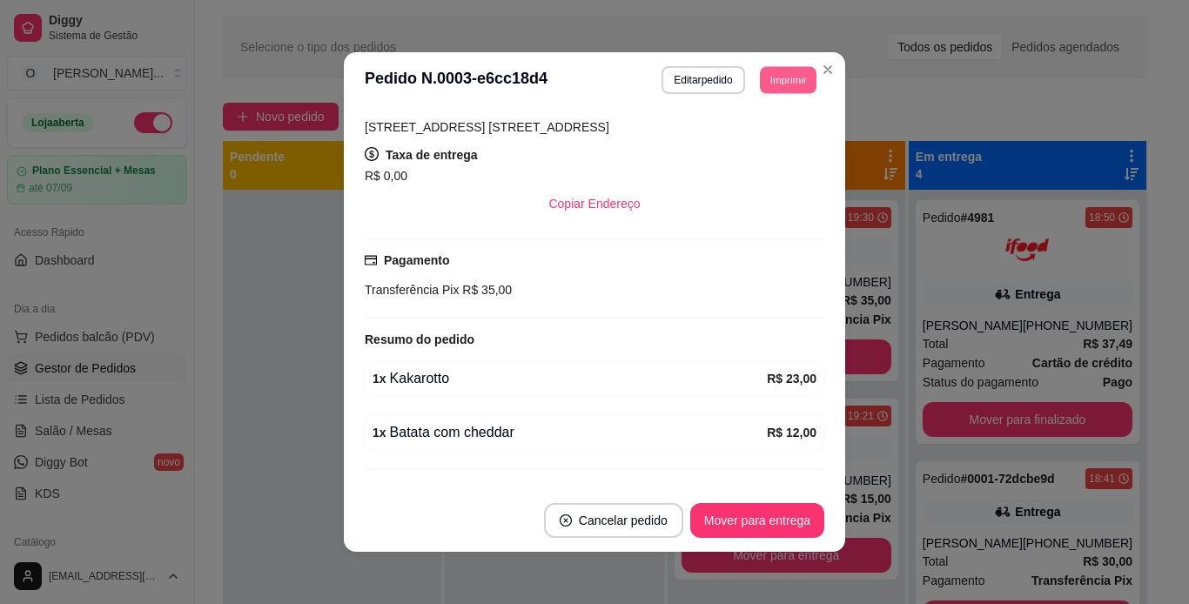
click at [776, 77] on button "Imprimir" at bounding box center [788, 79] width 57 height 27
click at [732, 151] on button "IMPRESSORA" at bounding box center [749, 141] width 126 height 28
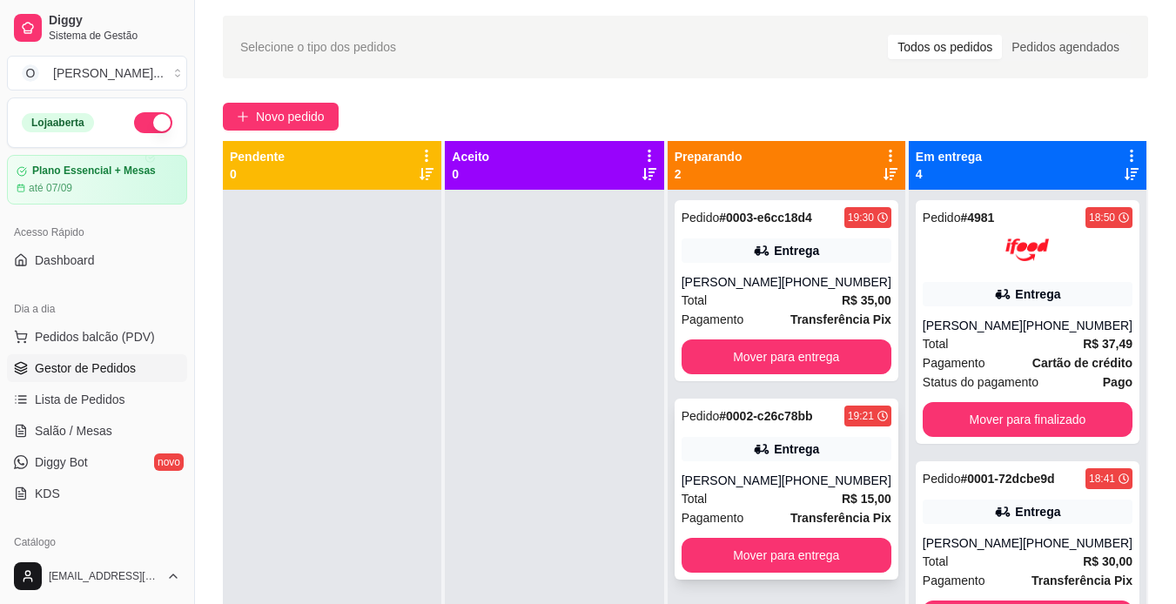
click at [767, 452] on icon at bounding box center [761, 449] width 12 height 10
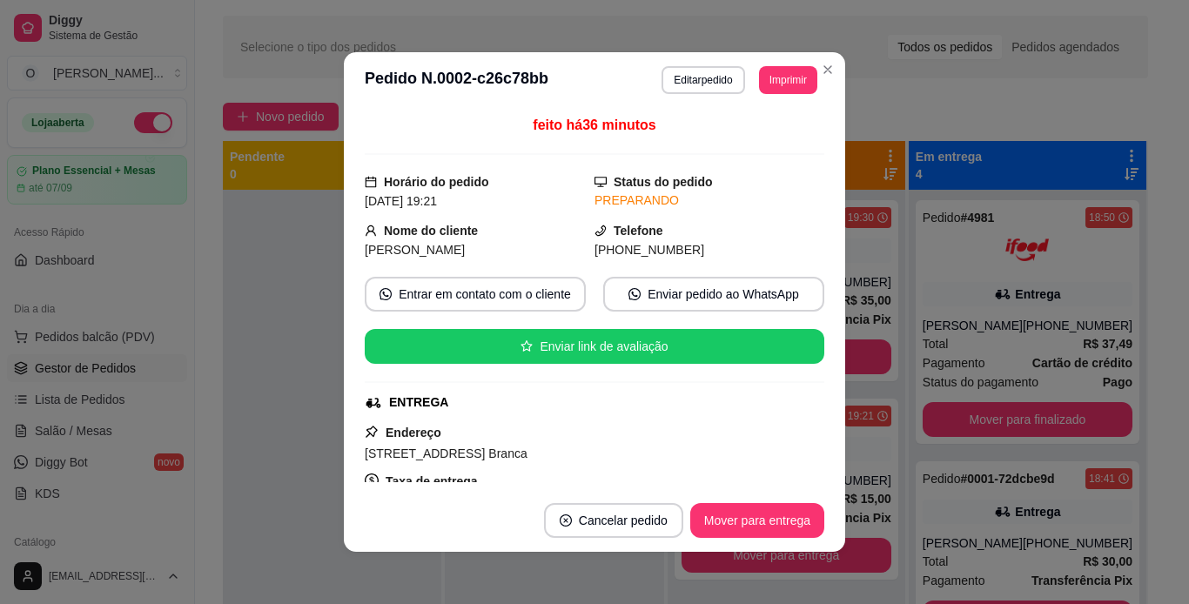
drag, startPoint x: 814, startPoint y: 198, endPoint x: 812, endPoint y: 238, distance: 40.1
click at [812, 238] on div "feito há 36 minutos Horário do pedido [DATE] 19:21 Status do pedido PREPARANDO …" at bounding box center [595, 298] width 460 height 367
click at [826, 232] on div "feito há 36 minutos Horário do pedido [DATE] 19:21 Status do pedido PREPARANDO …" at bounding box center [594, 298] width 501 height 381
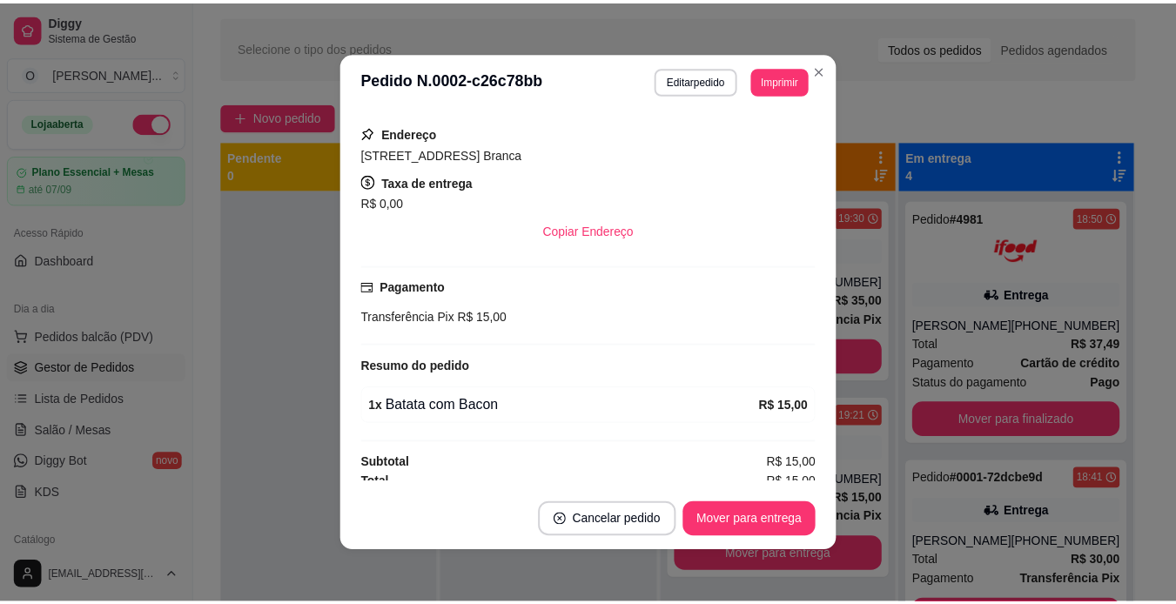
scroll to position [0, 0]
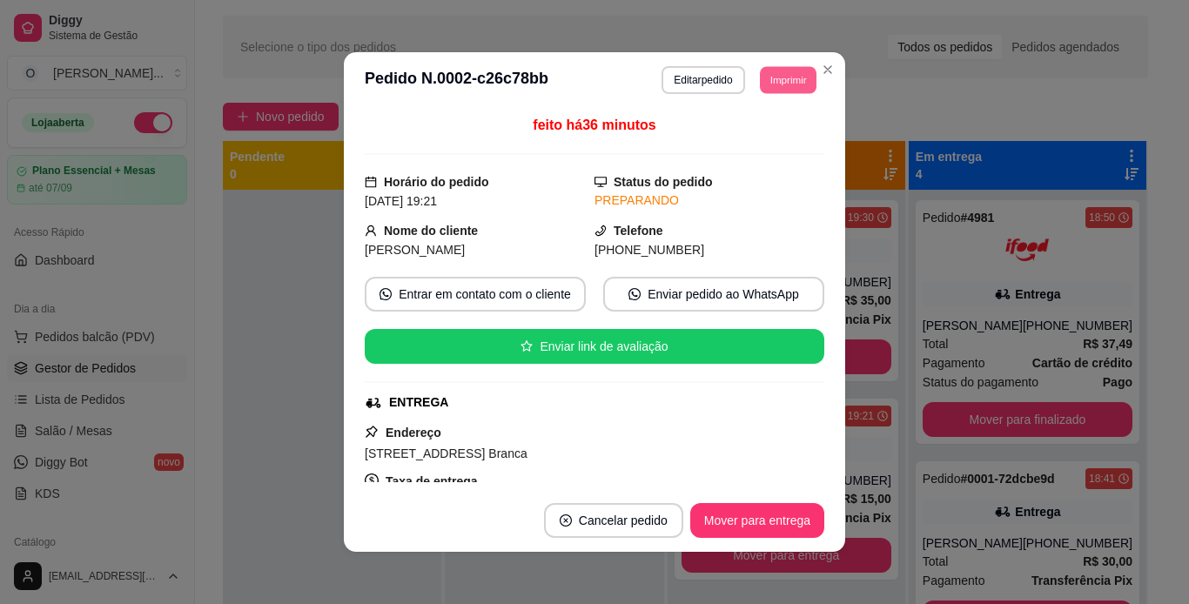
click at [780, 84] on button "Imprimir" at bounding box center [788, 79] width 57 height 27
click at [749, 140] on button "IMPRESSORA" at bounding box center [749, 140] width 122 height 27
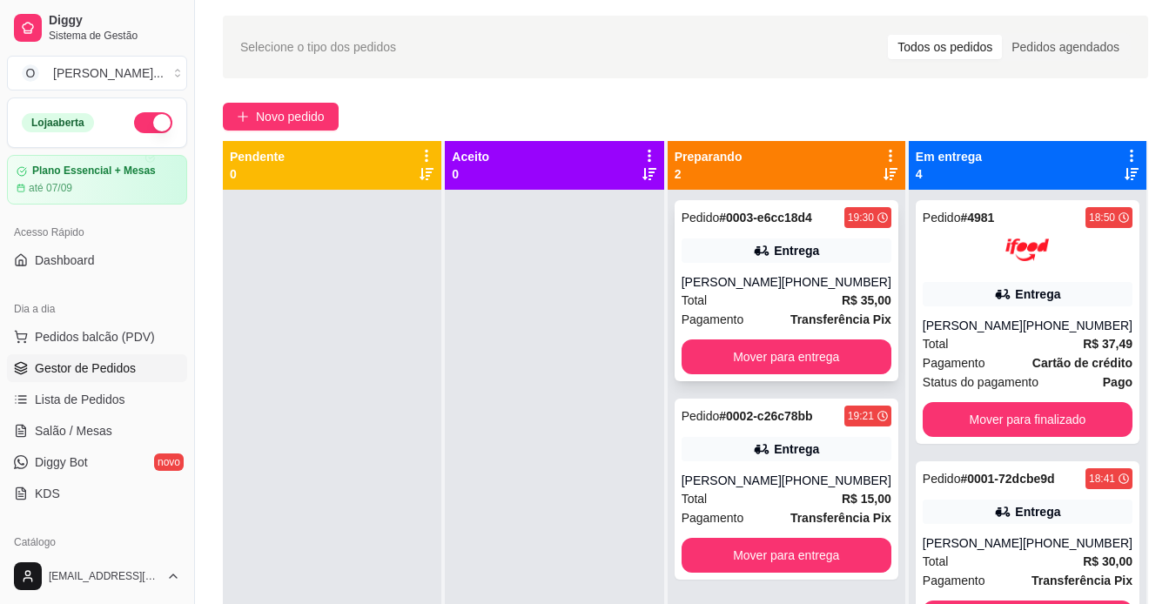
click at [824, 298] on div "Total R$ 35,00" at bounding box center [787, 300] width 210 height 19
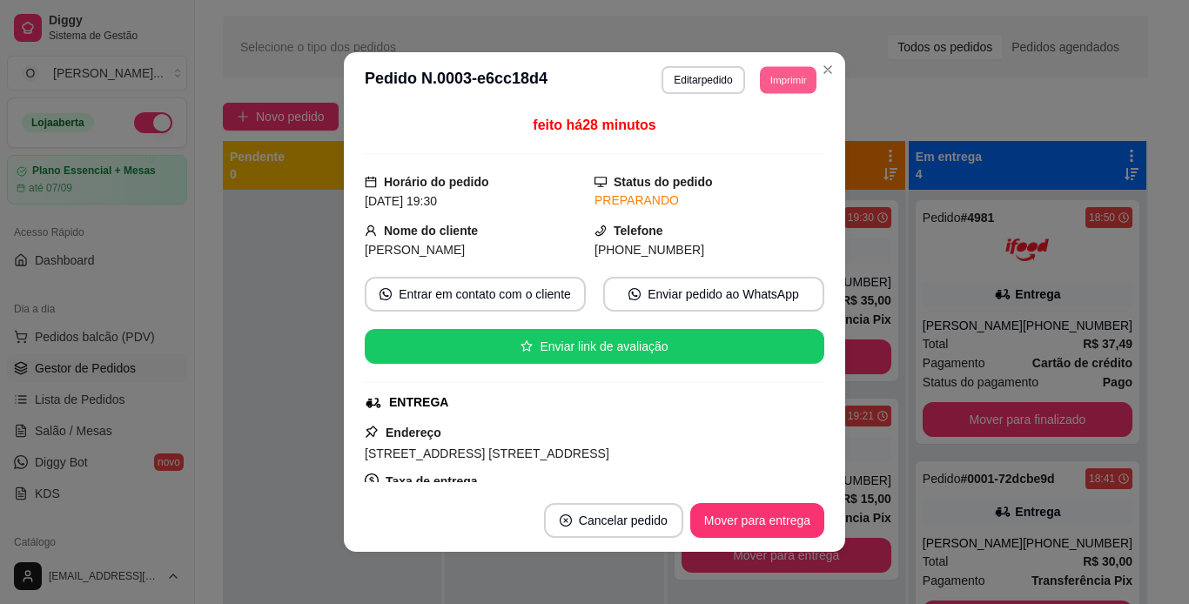
click at [789, 81] on button "Imprimir" at bounding box center [788, 79] width 57 height 27
click at [769, 141] on button "IMPRESSORA" at bounding box center [749, 140] width 122 height 27
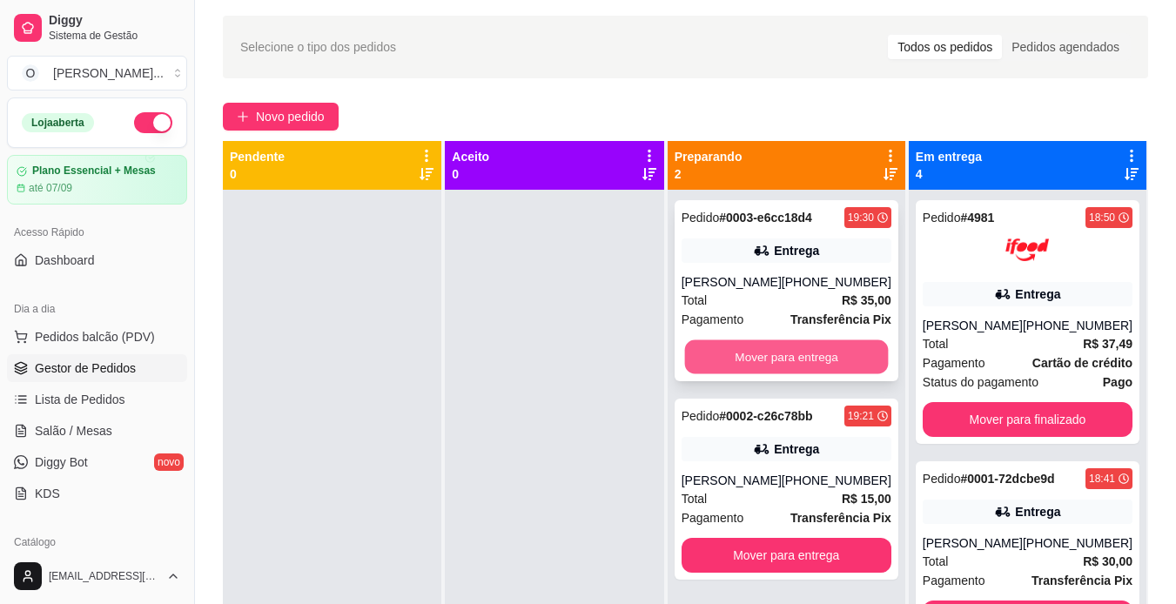
click at [820, 352] on button "Mover para entrega" at bounding box center [786, 357] width 204 height 34
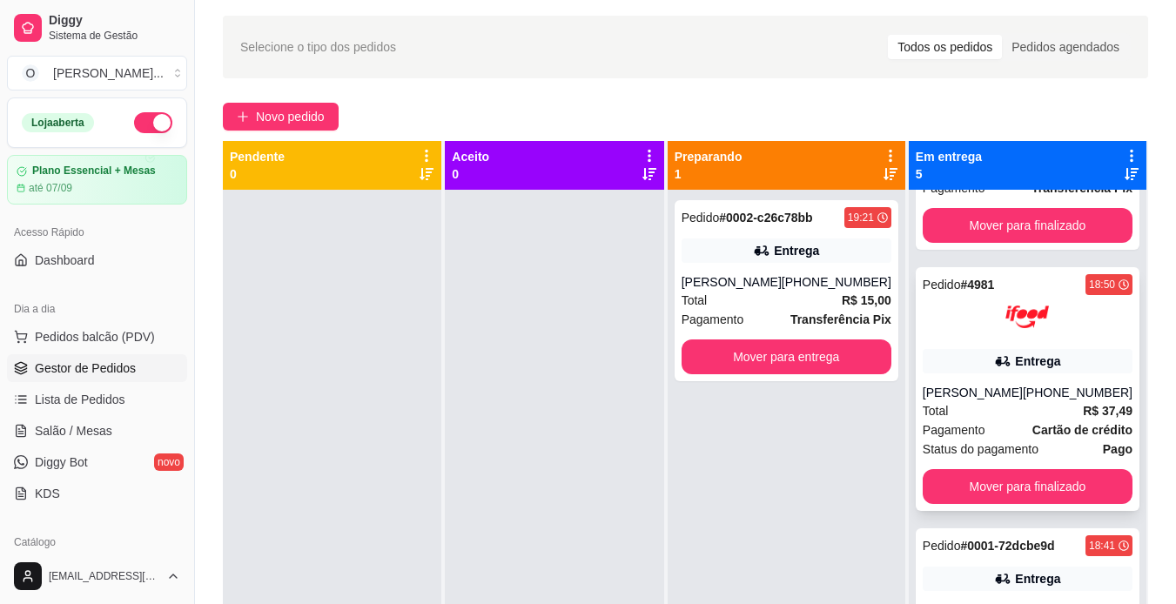
scroll to position [132, 0]
click at [1058, 475] on button "Mover para finalizado" at bounding box center [1027, 486] width 204 height 34
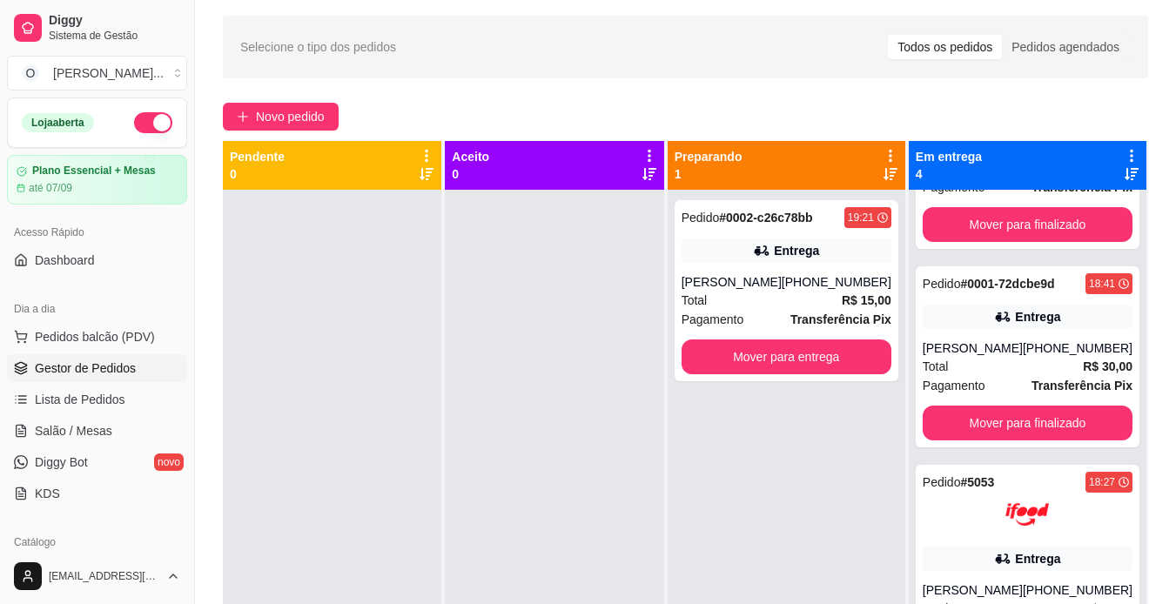
scroll to position [287, 0]
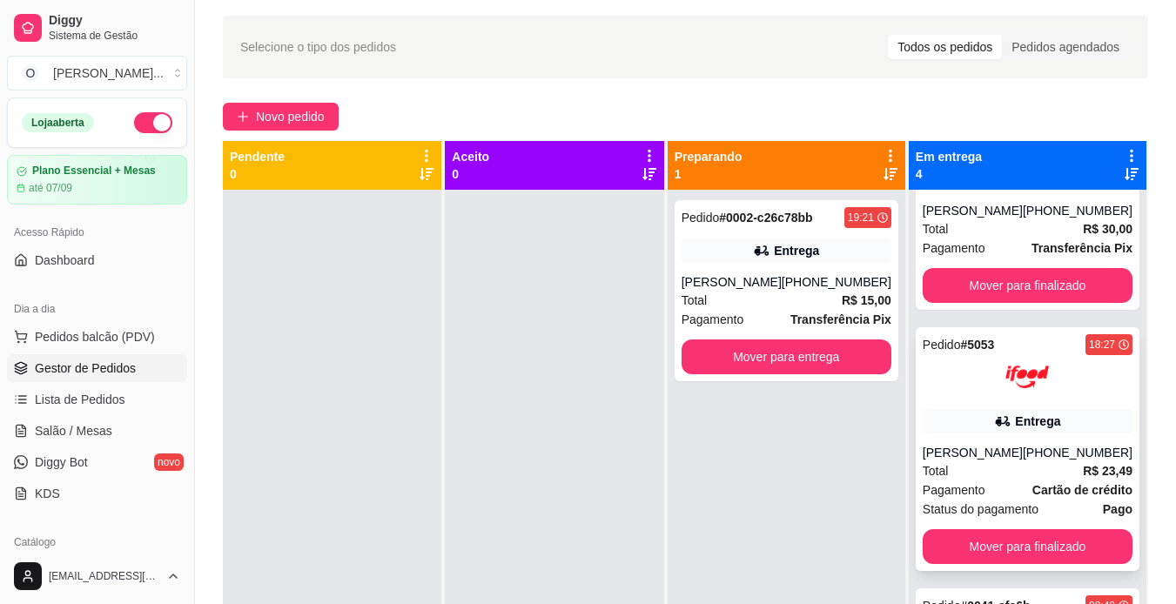
click at [1083, 464] on strong "R$ 23,49" at bounding box center [1108, 471] width 50 height 14
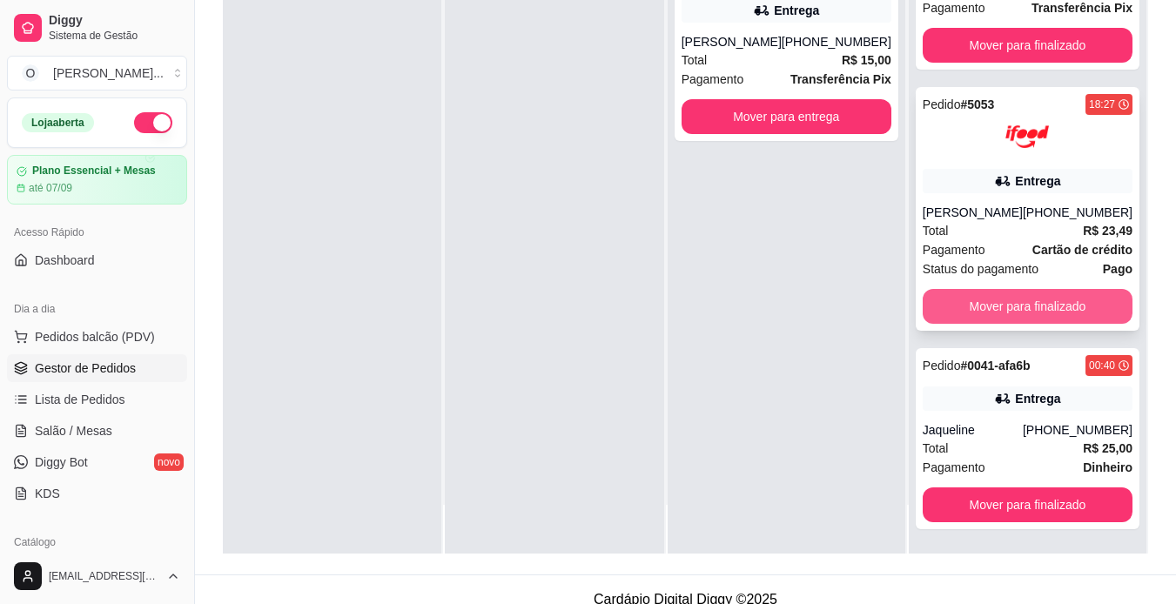
scroll to position [265, 0]
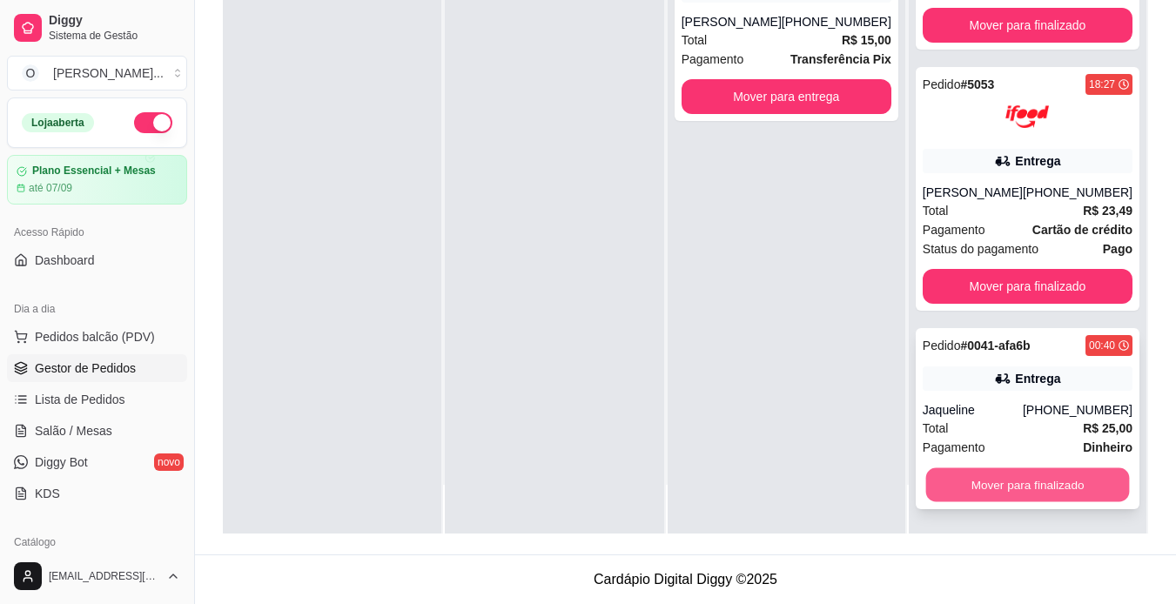
click at [950, 484] on button "Mover para finalizado" at bounding box center [1027, 485] width 204 height 34
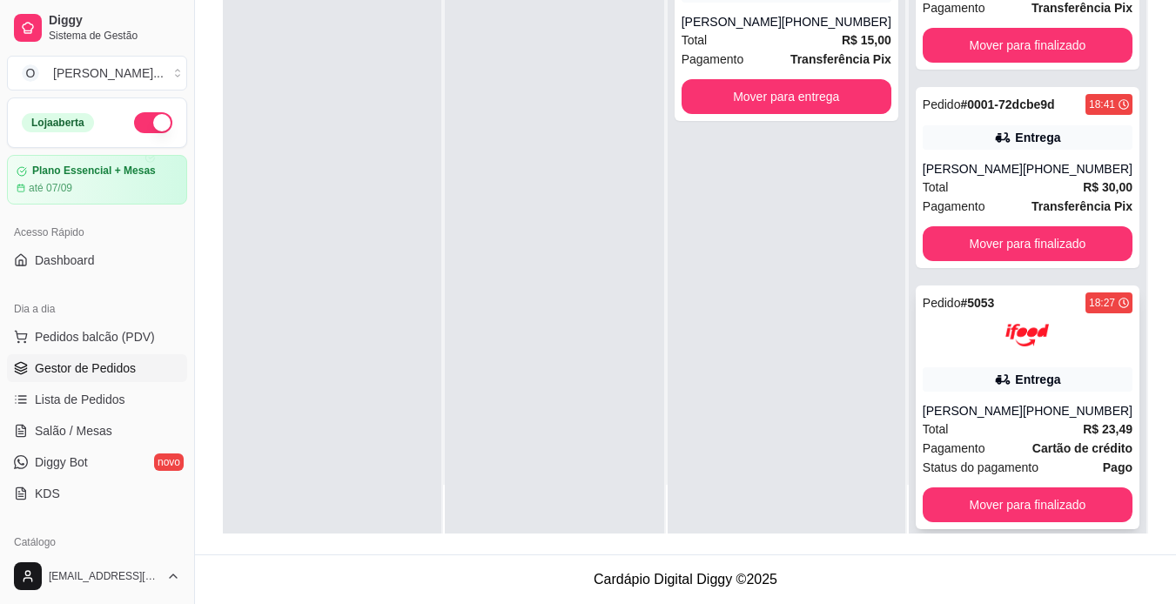
scroll to position [89, 0]
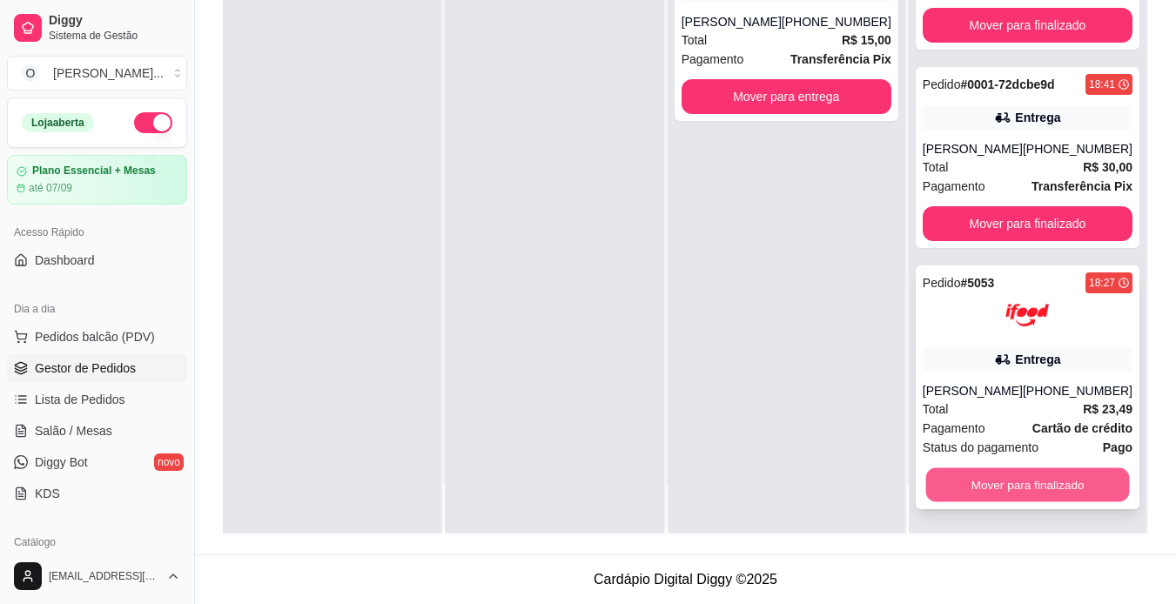
click at [1004, 491] on button "Mover para finalizado" at bounding box center [1027, 485] width 204 height 34
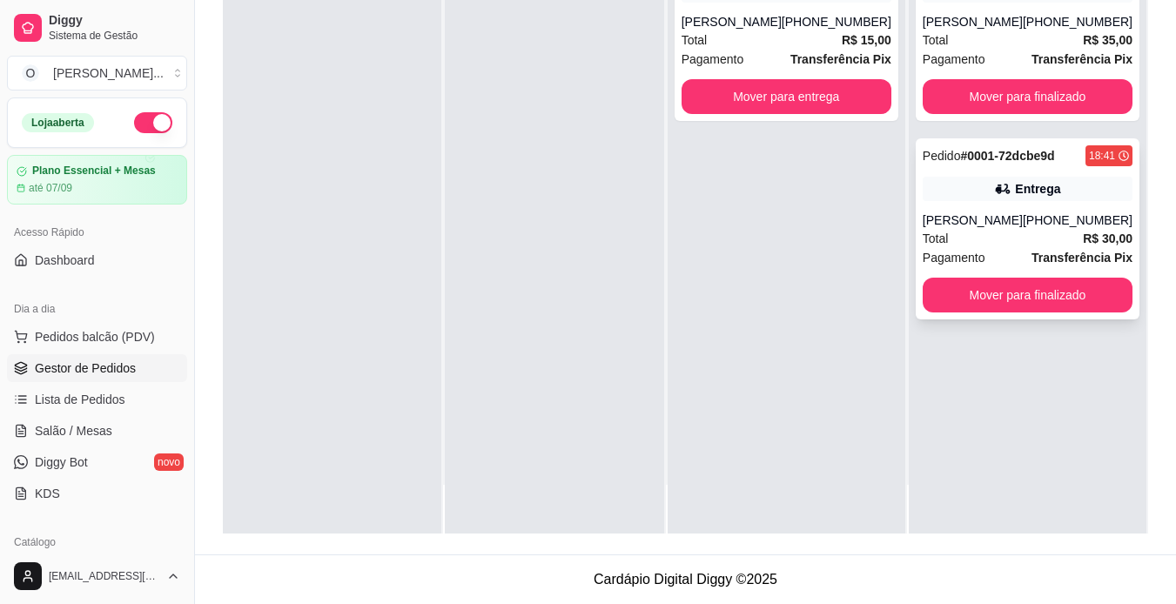
scroll to position [0, 0]
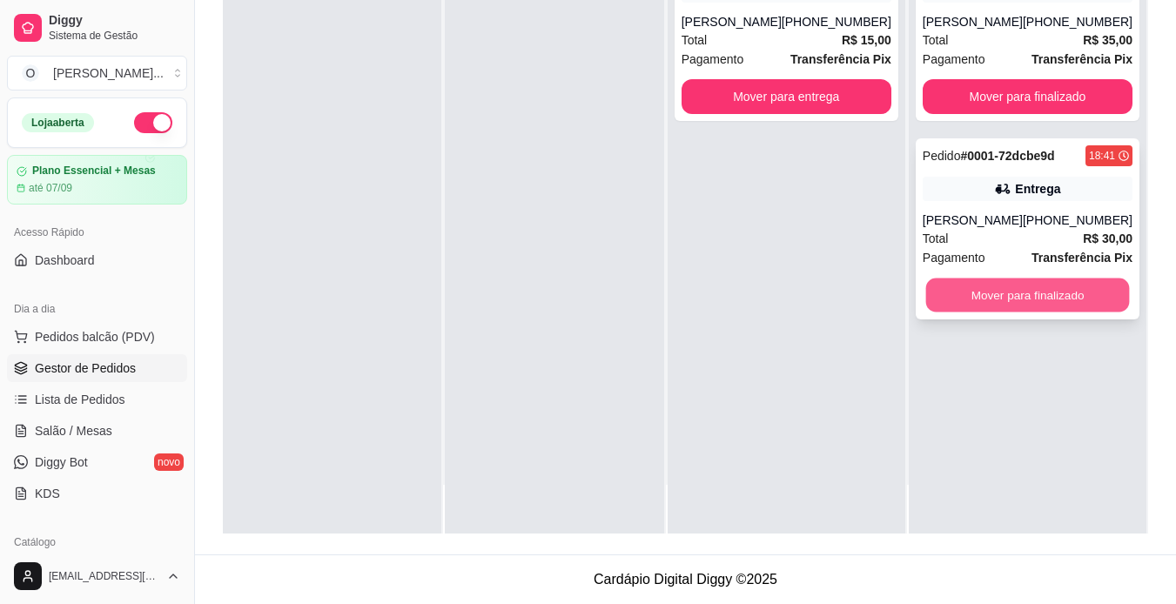
click at [991, 297] on button "Mover para finalizado" at bounding box center [1027, 296] width 204 height 34
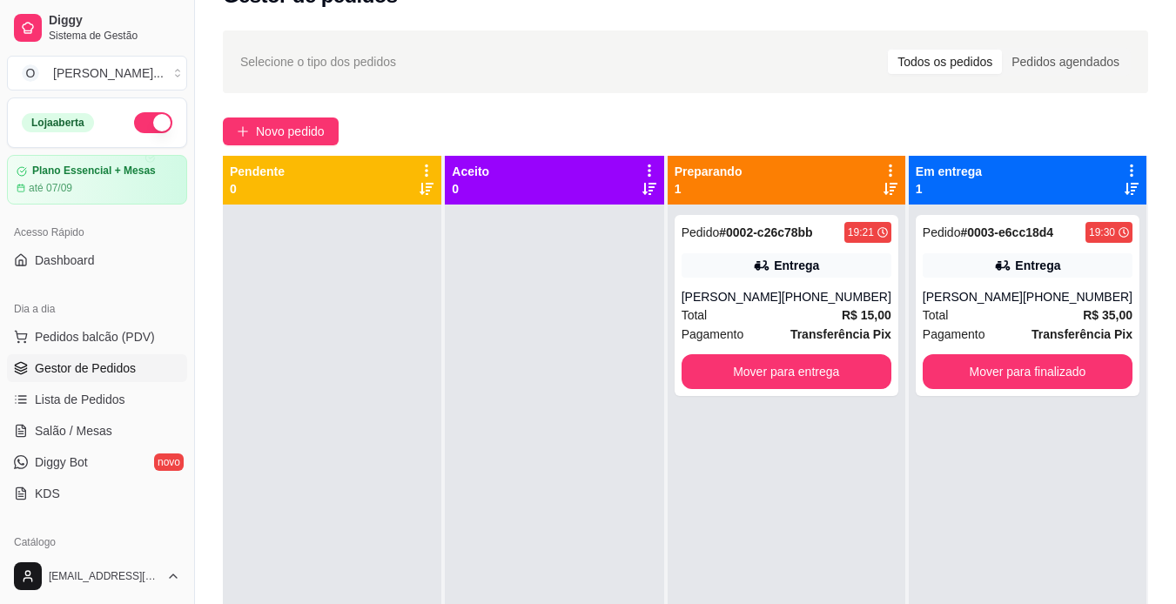
scroll to position [38, 0]
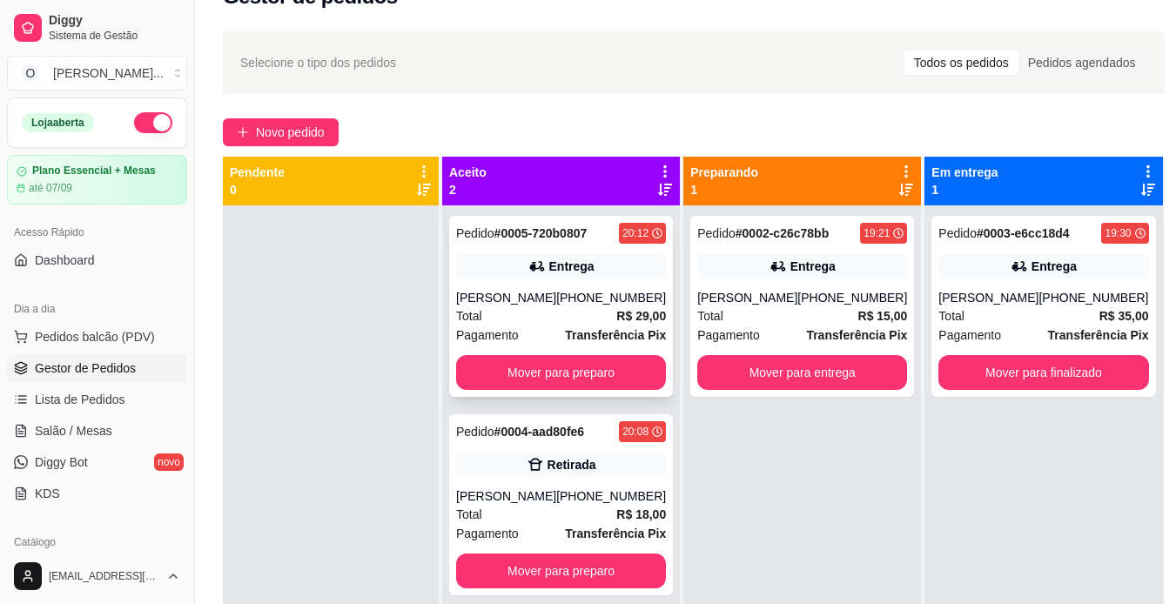
click at [581, 302] on div "[PHONE_NUMBER]" at bounding box center [611, 297] width 110 height 17
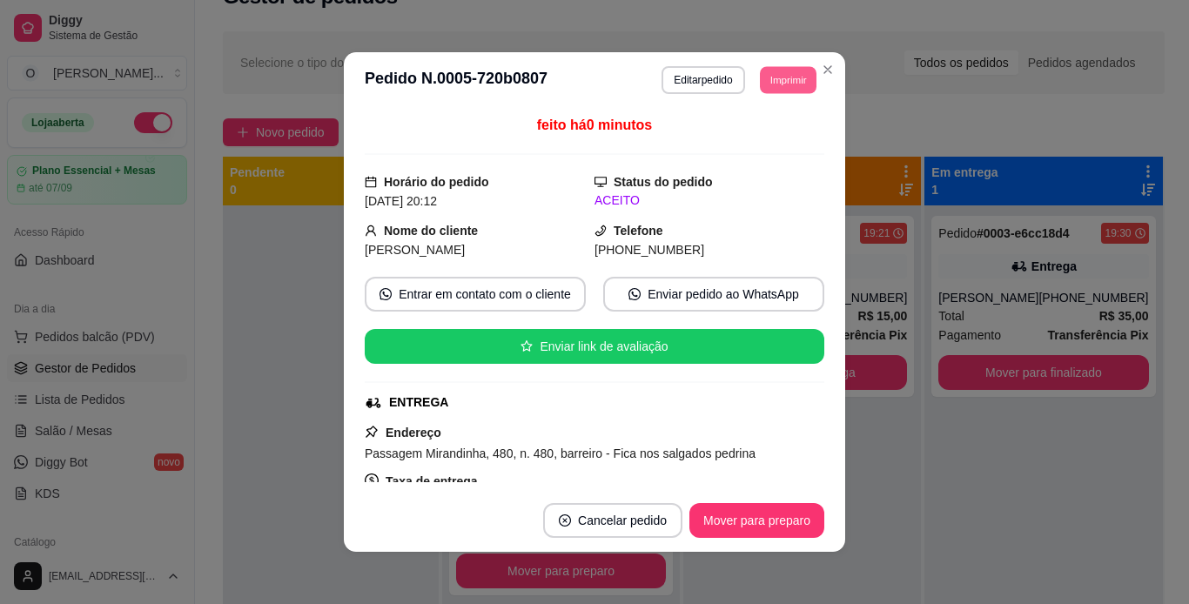
click at [781, 86] on button "Imprimir" at bounding box center [788, 79] width 57 height 27
click at [759, 149] on button "IMPRESSORA" at bounding box center [749, 140] width 122 height 27
click at [796, 514] on button "Mover para preparo" at bounding box center [756, 521] width 131 height 34
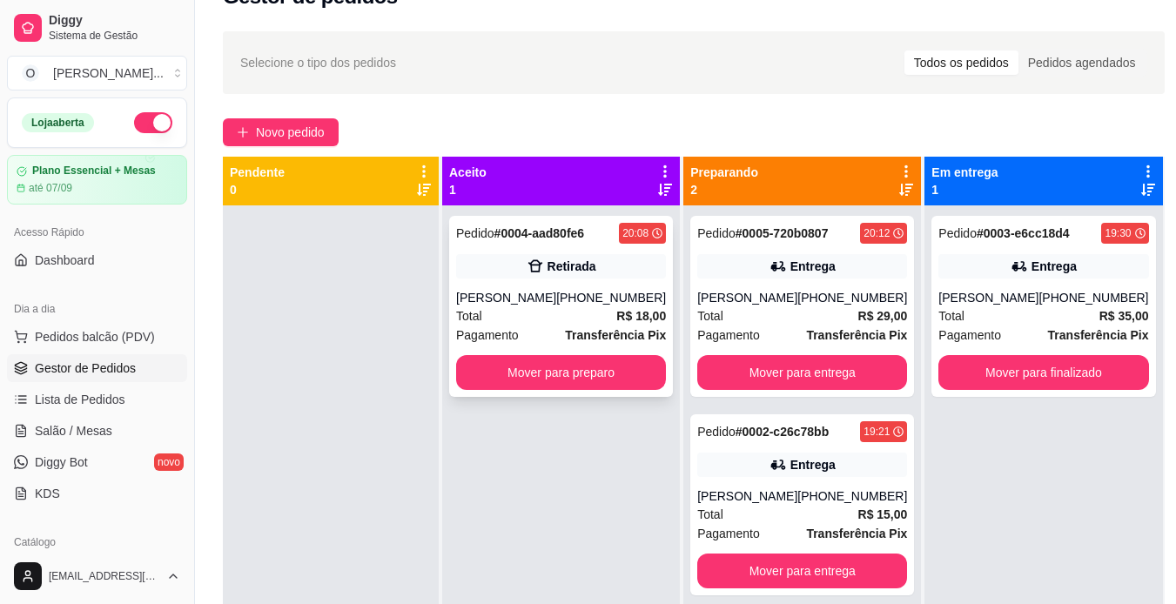
click at [577, 268] on div "Retirada" at bounding box center [571, 266] width 49 height 17
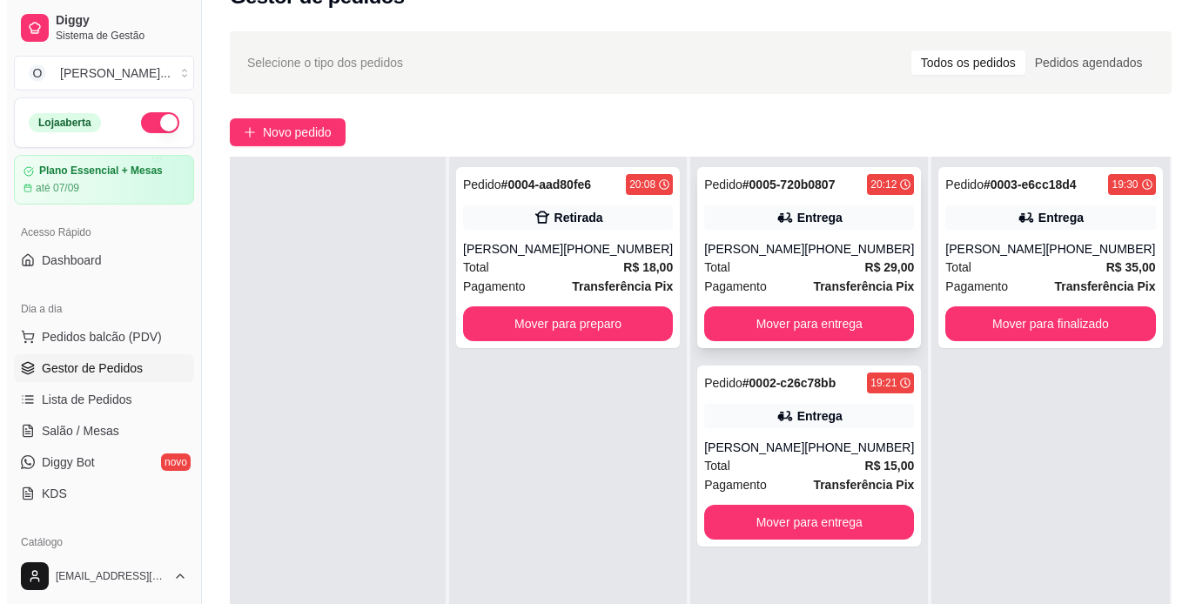
scroll to position [48, 0]
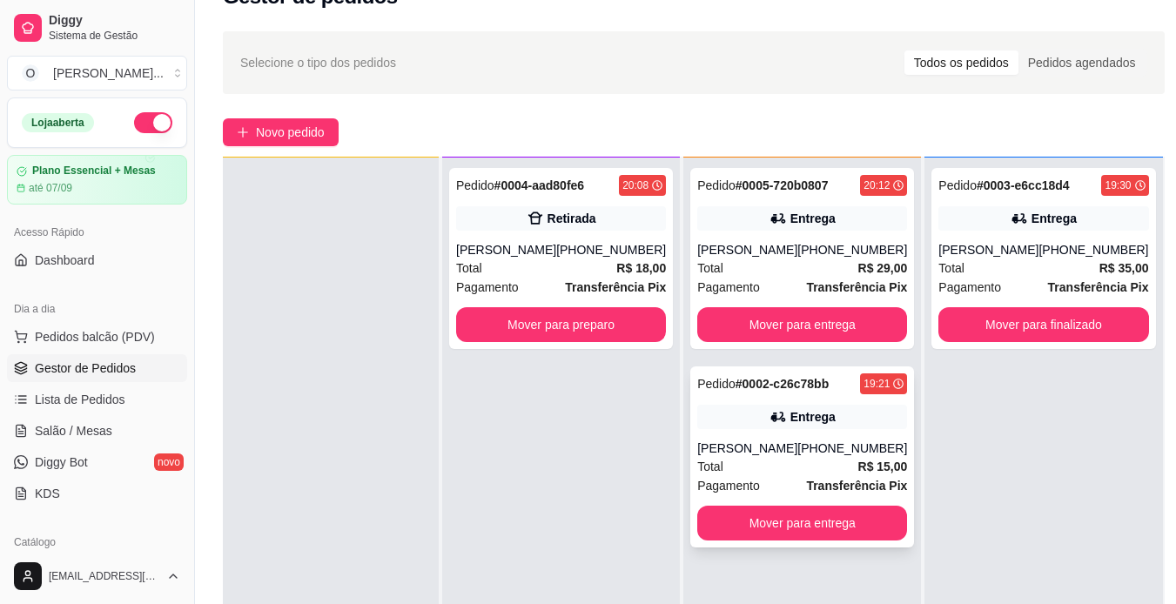
click at [813, 406] on div "Entrega" at bounding box center [802, 417] width 210 height 24
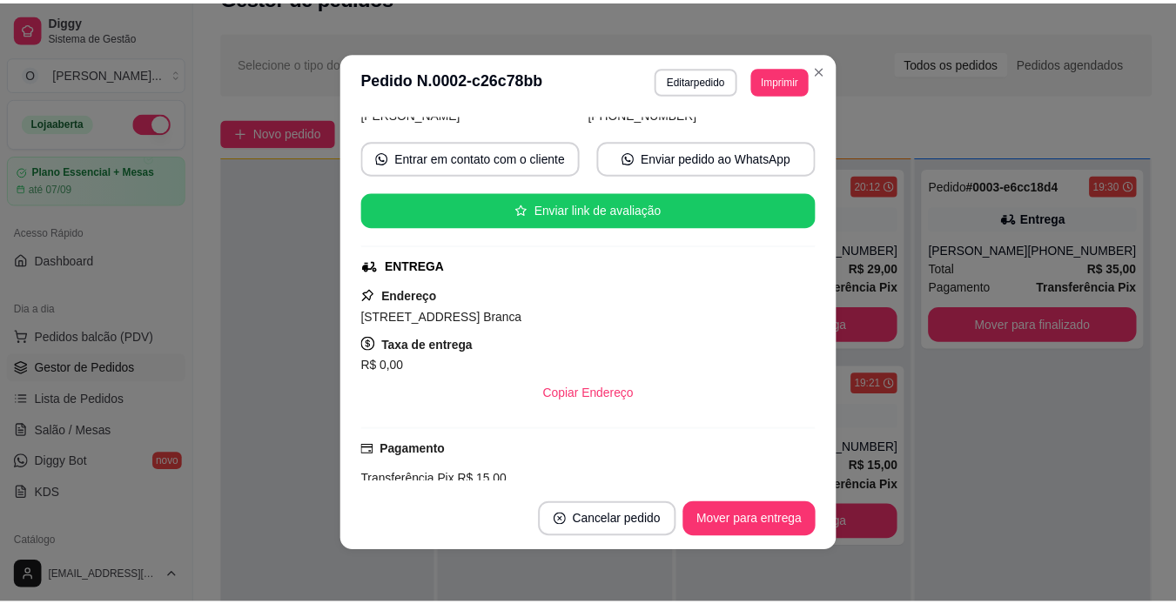
scroll to position [136, 0]
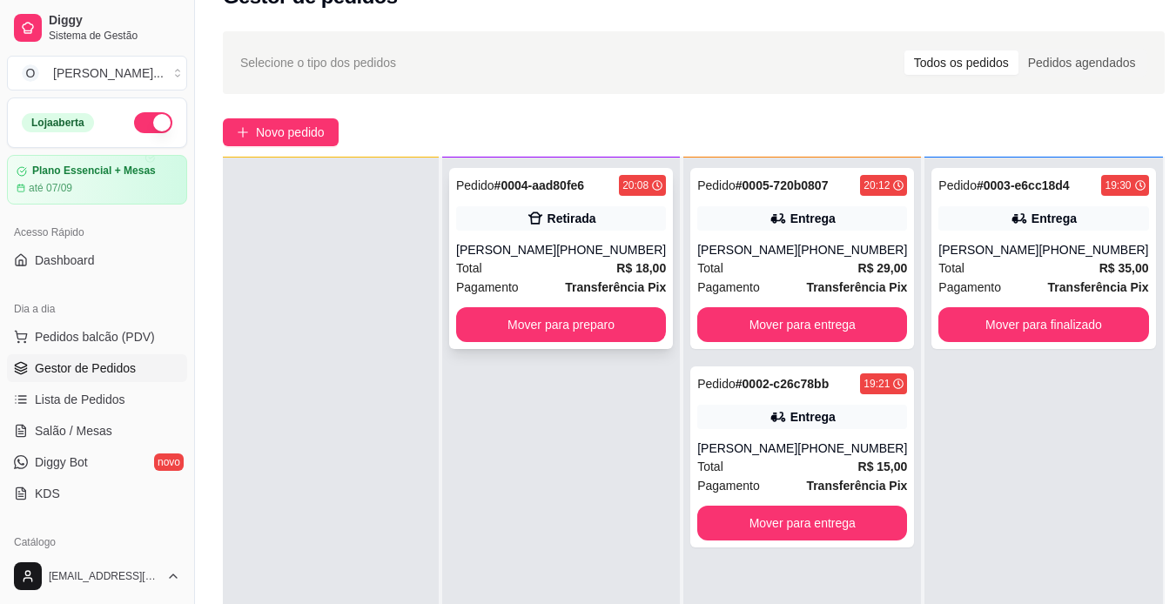
click at [632, 221] on div "Retirada" at bounding box center [561, 218] width 210 height 24
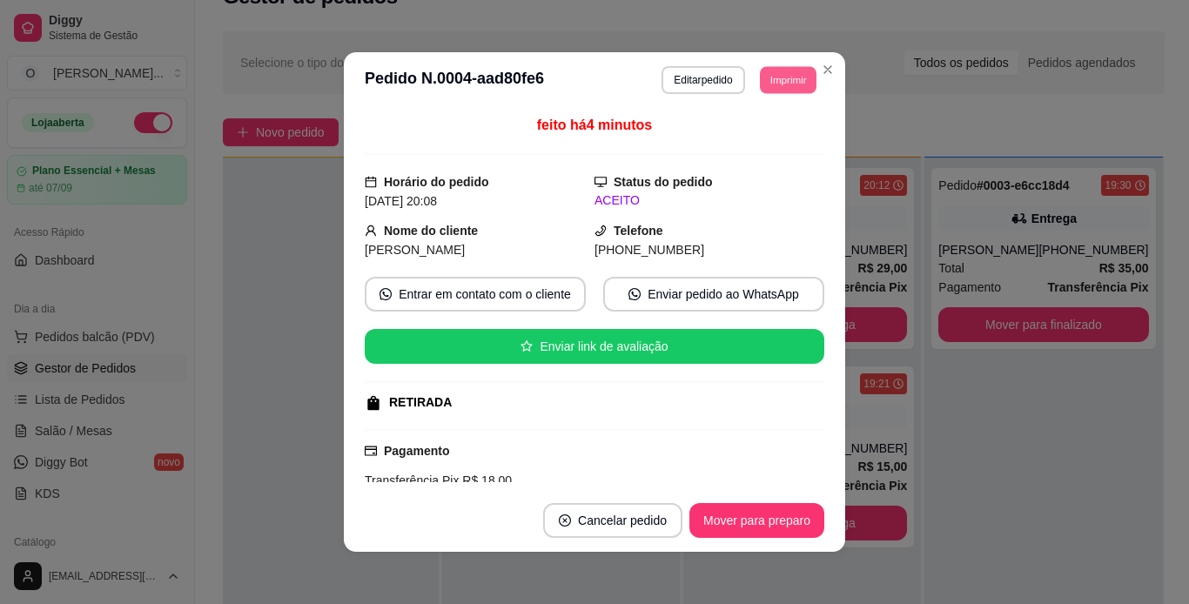
click at [796, 75] on button "Imprimir" at bounding box center [788, 79] width 57 height 27
click at [780, 132] on button "IMPRESSORA" at bounding box center [749, 140] width 122 height 27
click at [752, 524] on button "Mover para preparo" at bounding box center [756, 521] width 131 height 34
